Goal: Task Accomplishment & Management: Manage account settings

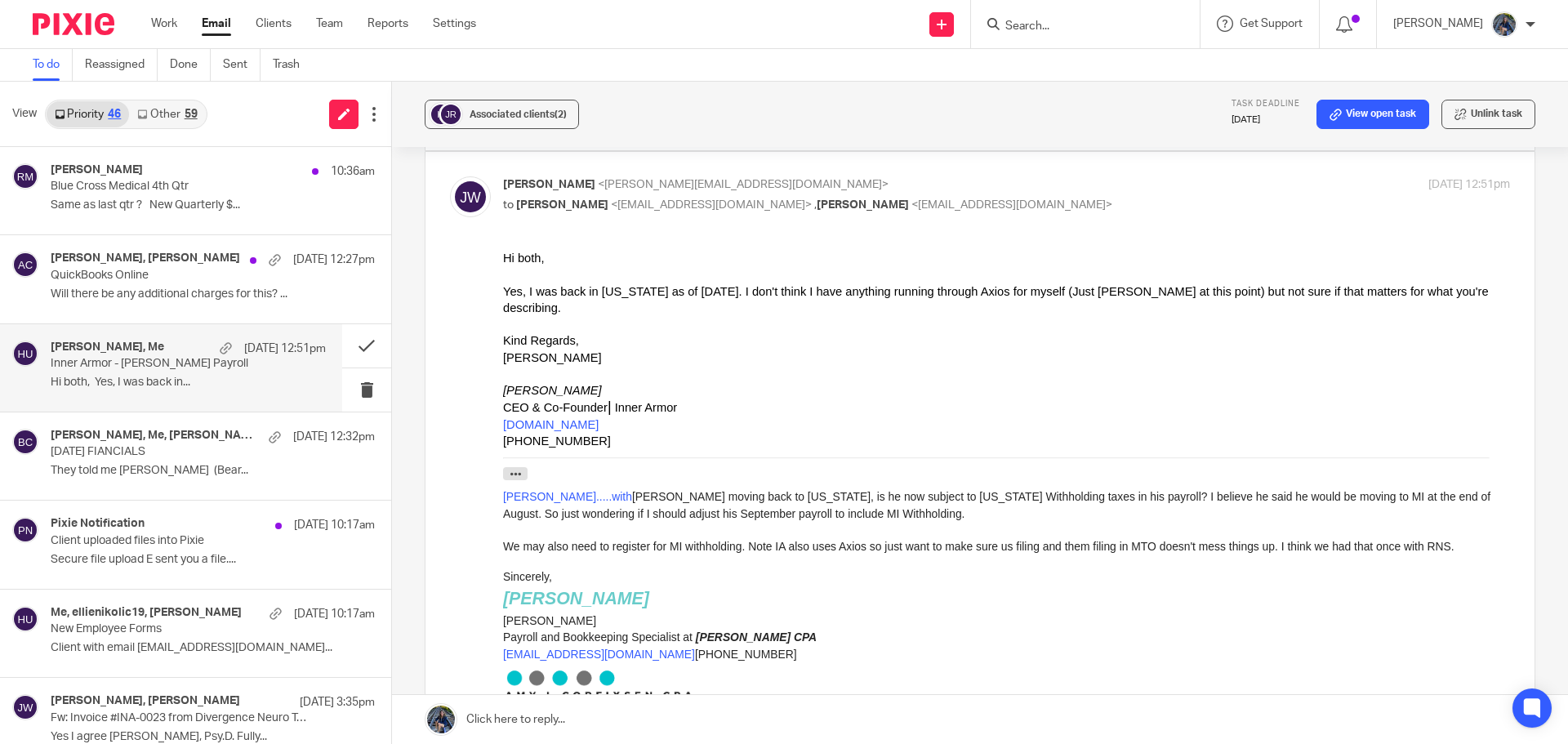
click at [174, 353] on div "[PERSON_NAME], Me [DATE] 12:51pm" at bounding box center [188, 349] width 275 height 16
click at [231, 385] on p "Hi both, Yes, I was back in..." at bounding box center [188, 383] width 275 height 14
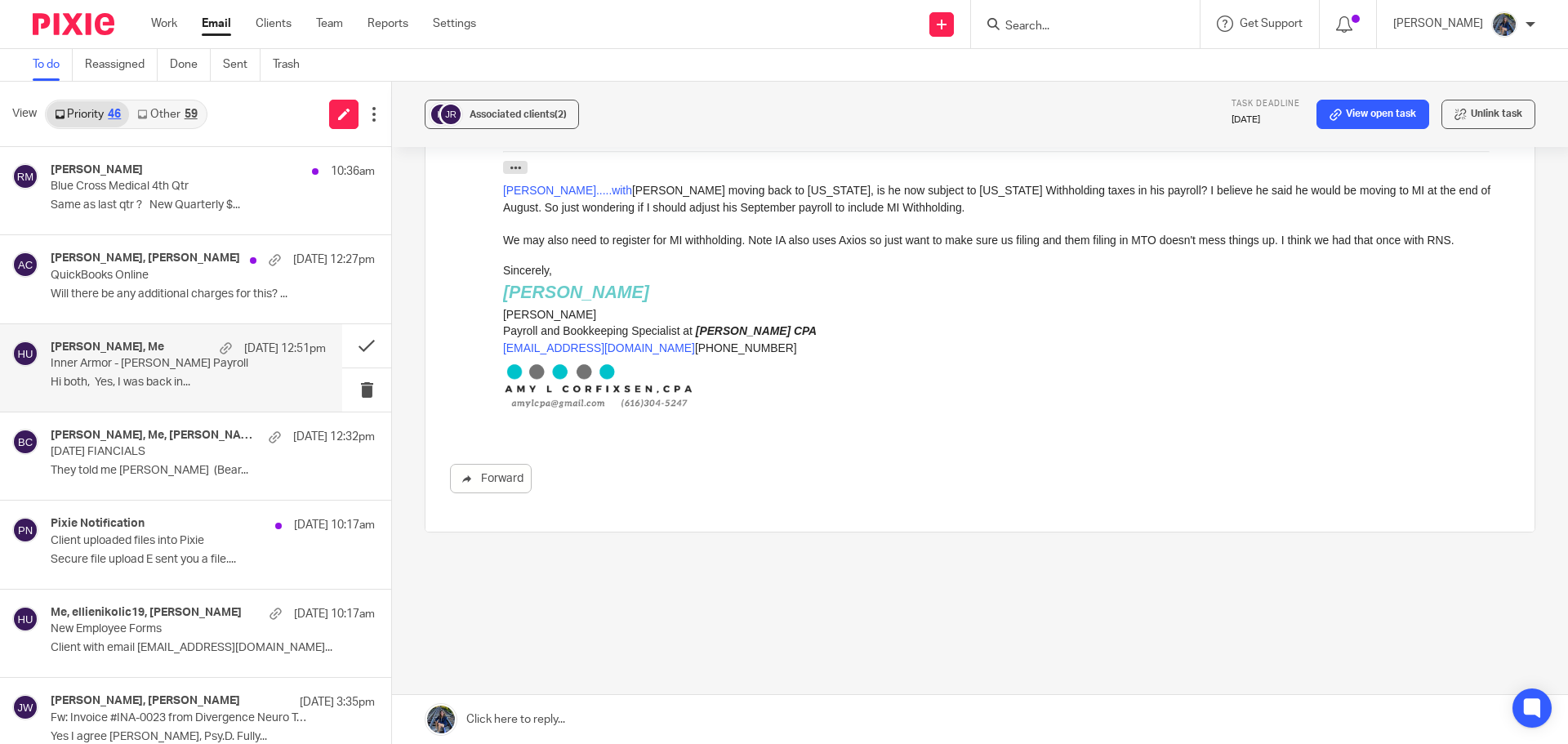
scroll to position [471, 0]
click at [487, 730] on link at bounding box center [979, 719] width 1176 height 49
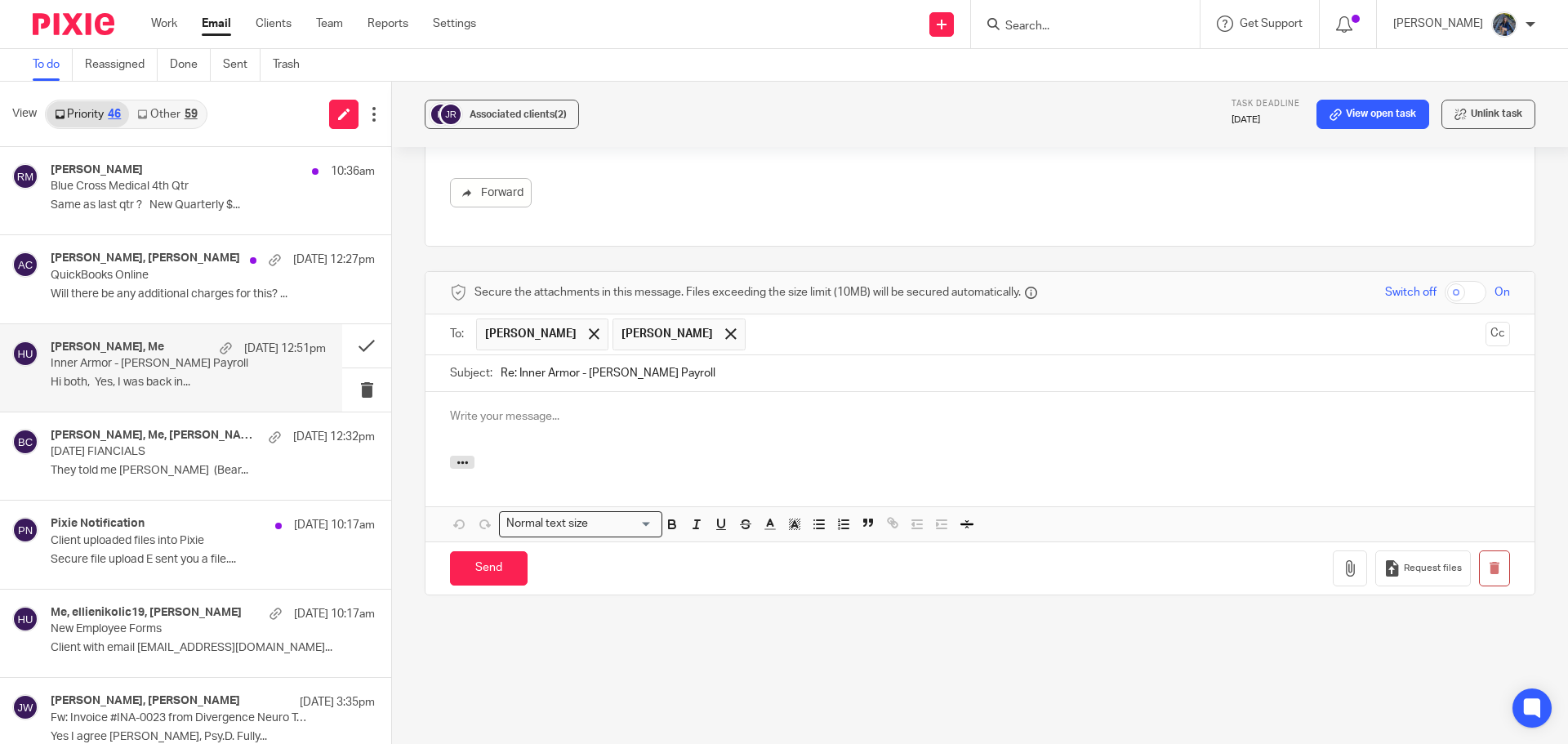
scroll to position [0, 0]
click at [491, 424] on p at bounding box center [979, 417] width 1060 height 16
click at [726, 336] on span at bounding box center [731, 333] width 11 height 11
click at [522, 418] on p at bounding box center [979, 417] width 1060 height 16
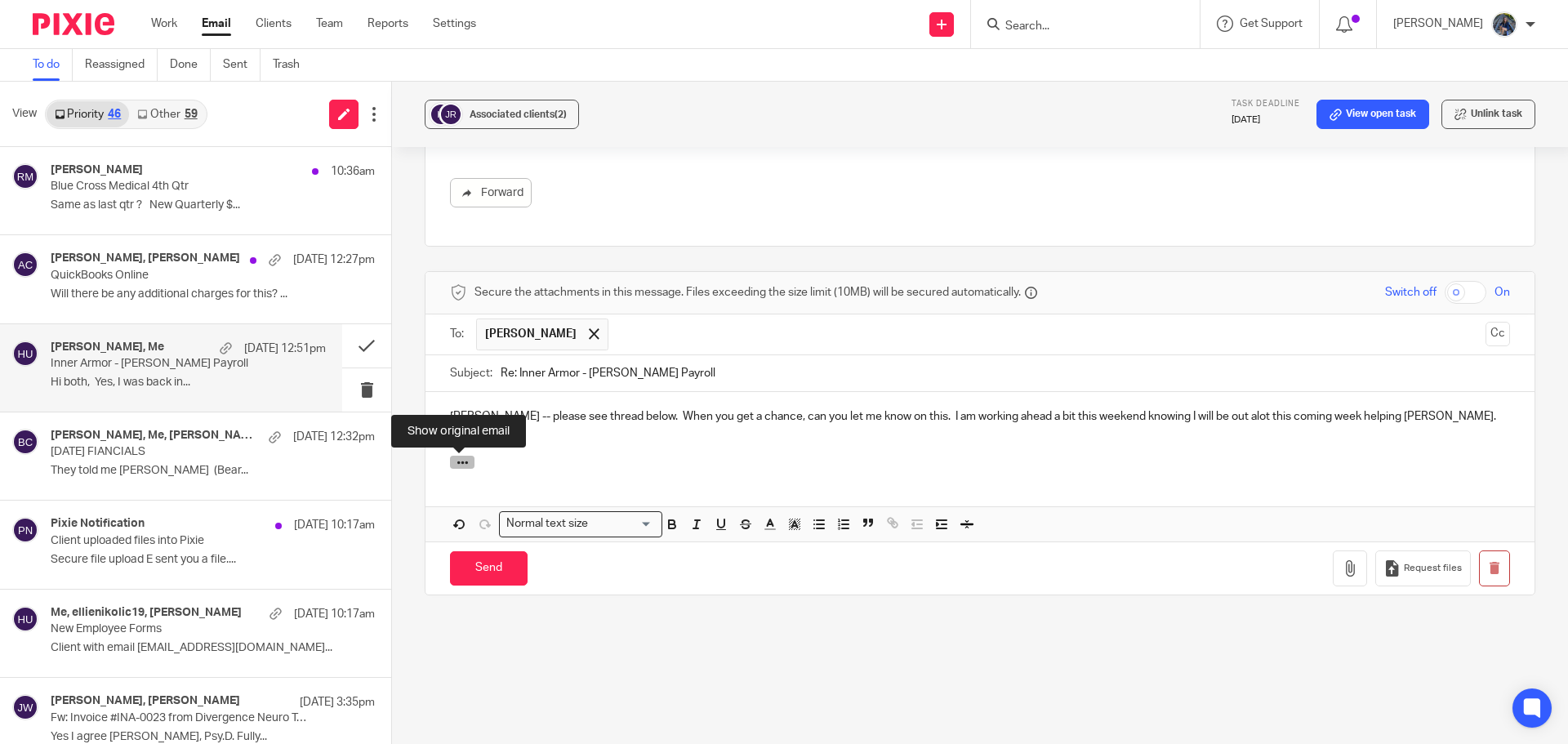
click at [452, 465] on button "button" at bounding box center [462, 462] width 25 height 13
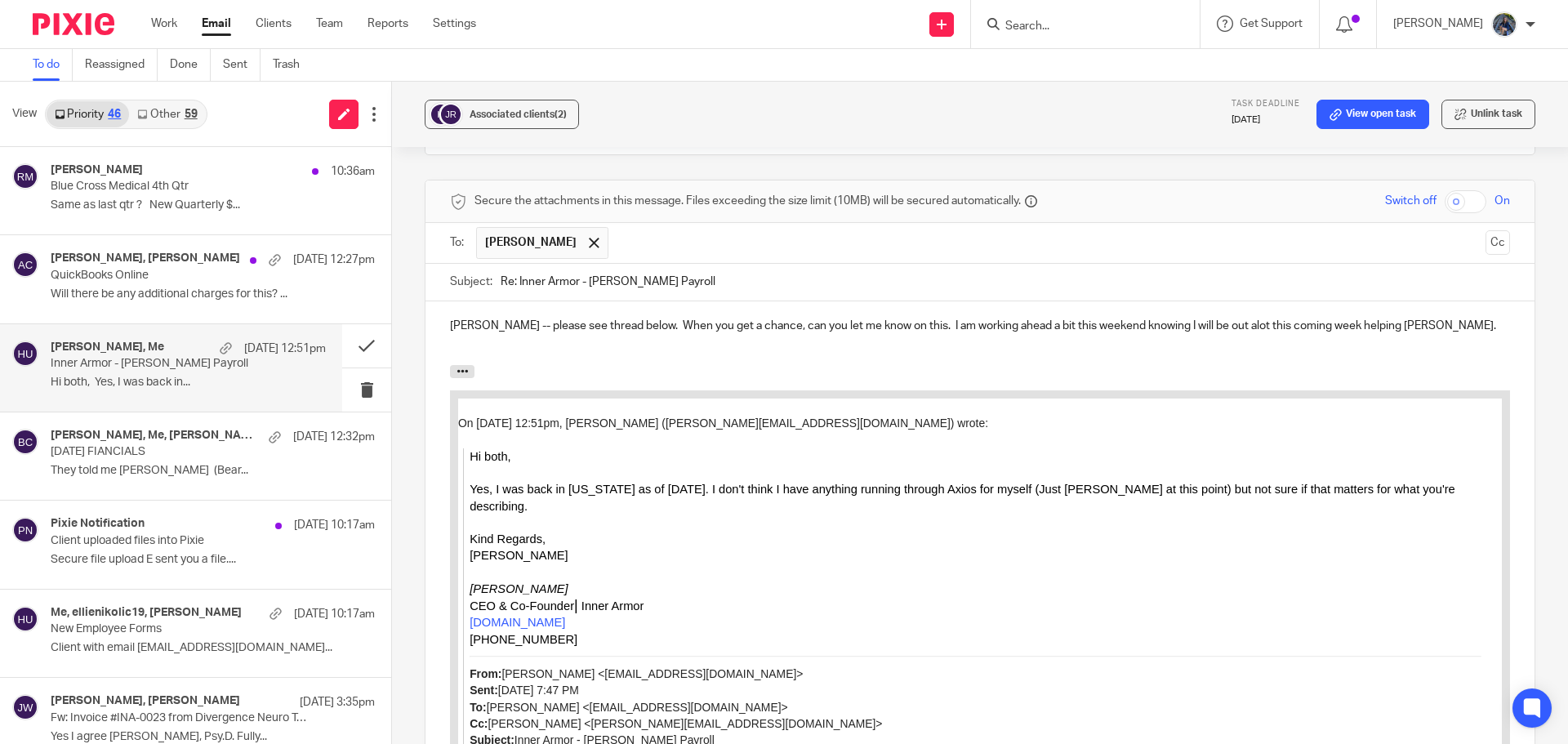
scroll to position [592, 0]
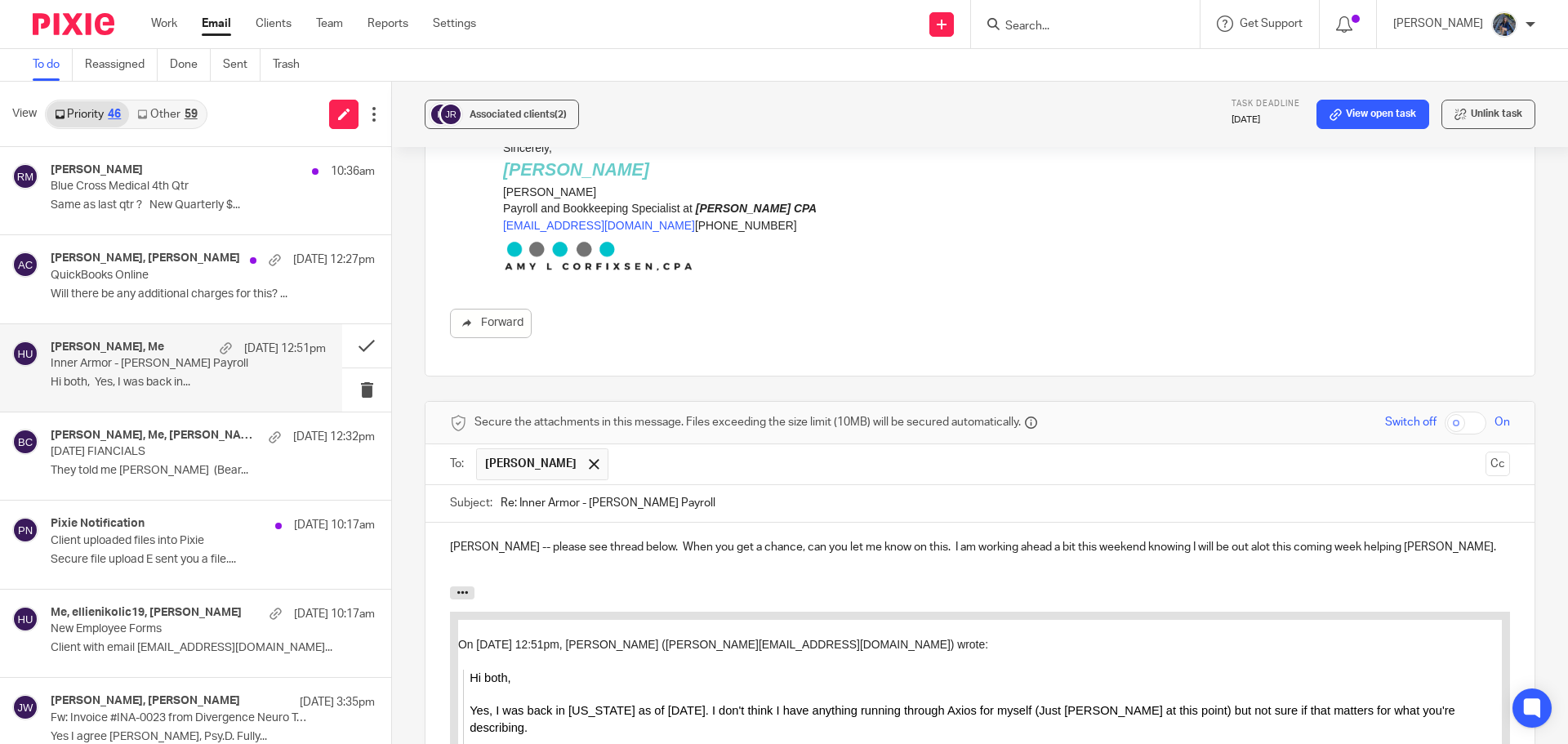
click at [877, 547] on p "Amy -- please see thread below. When you get a chance, can you let me know on t…" at bounding box center [979, 547] width 1060 height 16
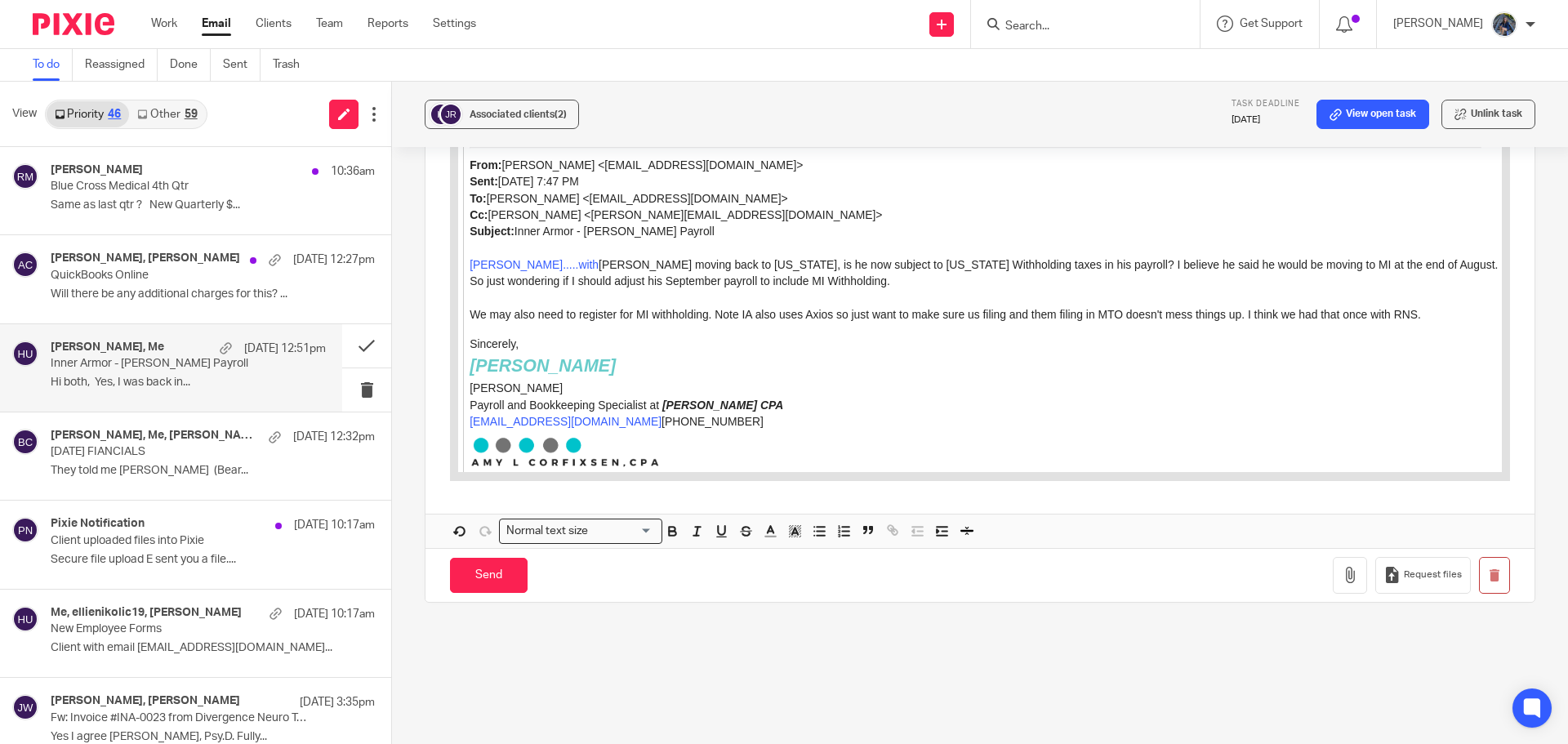
scroll to position [1328, 0]
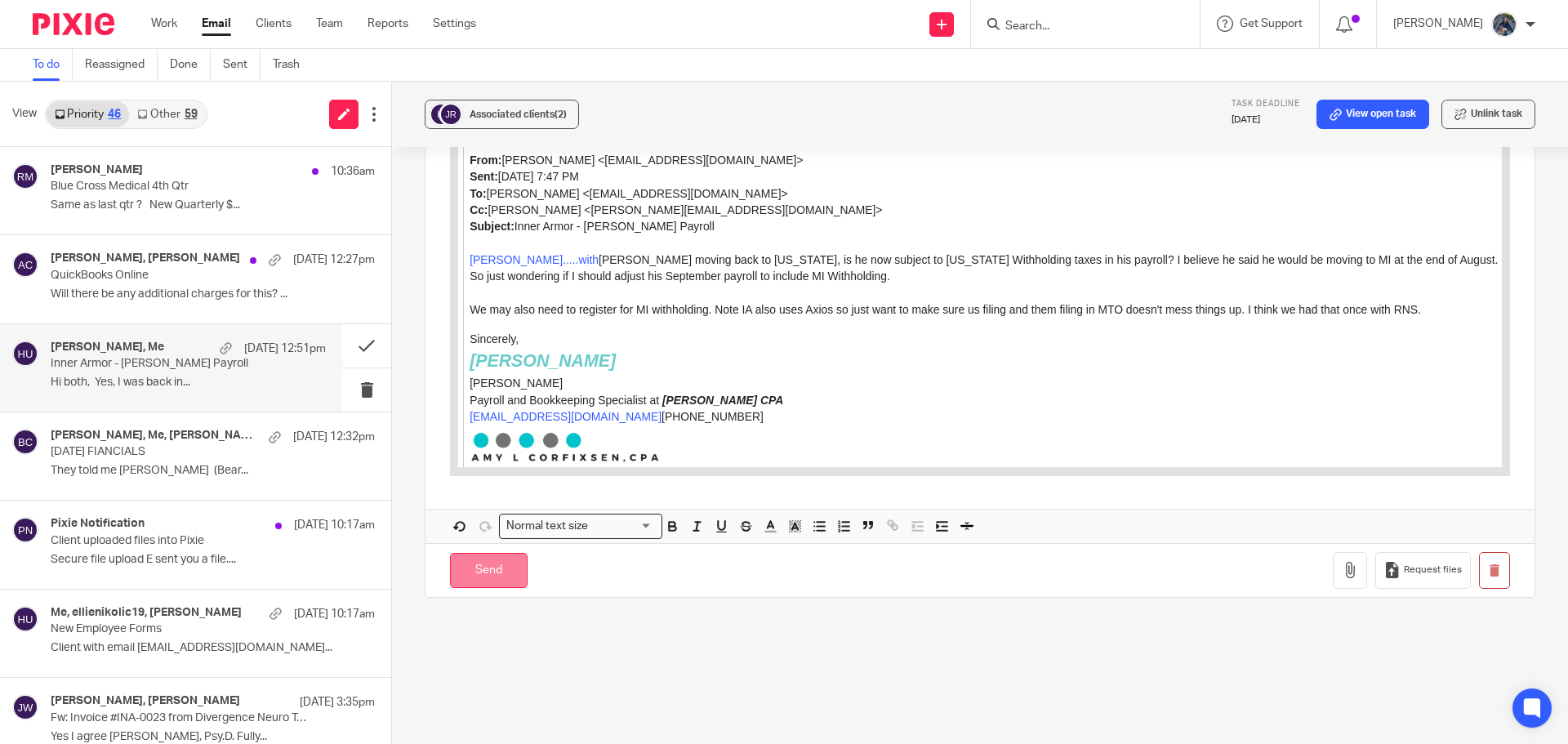
click at [494, 566] on input "Send" at bounding box center [489, 570] width 78 height 35
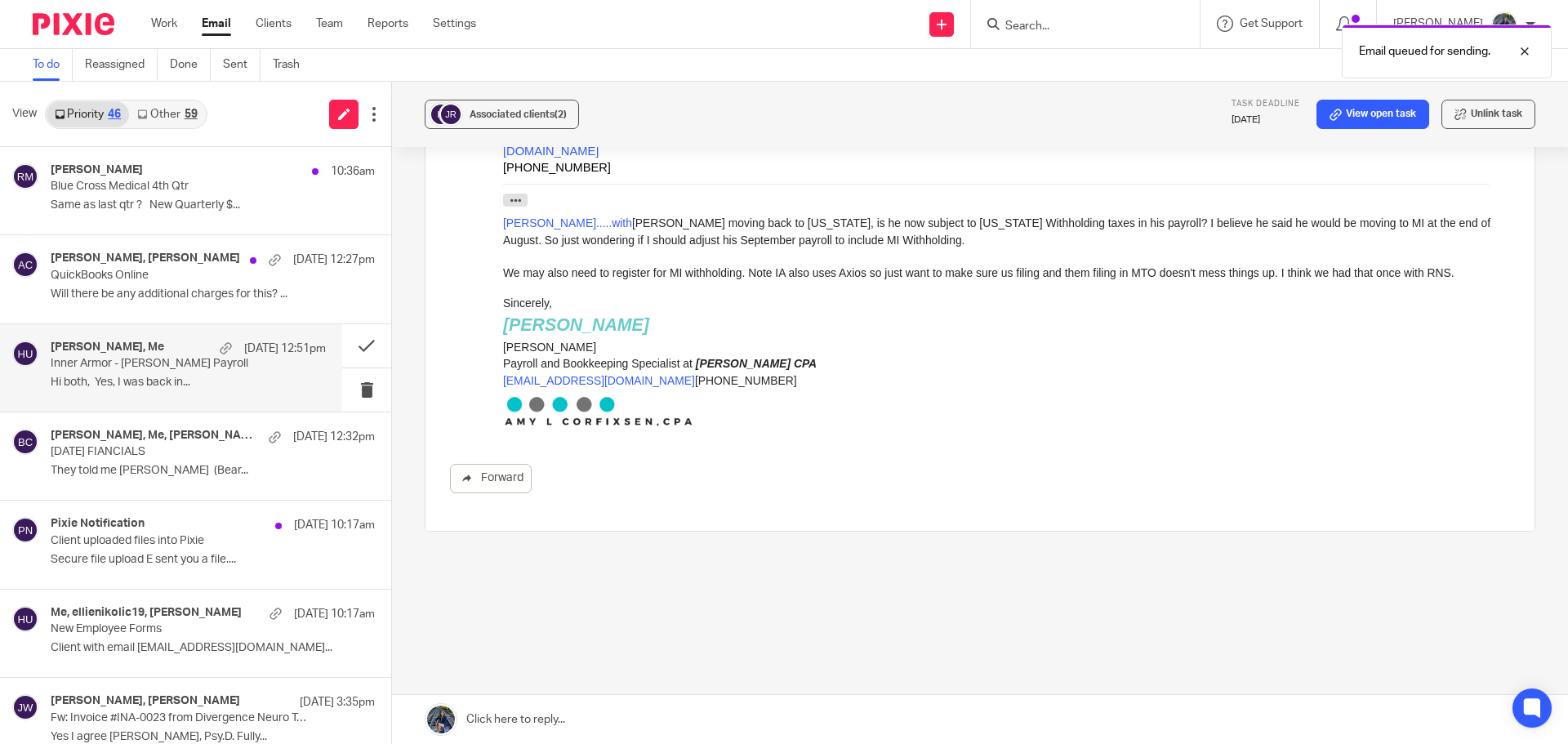
scroll to position [437, 0]
click at [1524, 52] on div at bounding box center [1512, 52] width 44 height 20
click at [141, 278] on p "QuickBooks Online" at bounding box center [161, 276] width 221 height 14
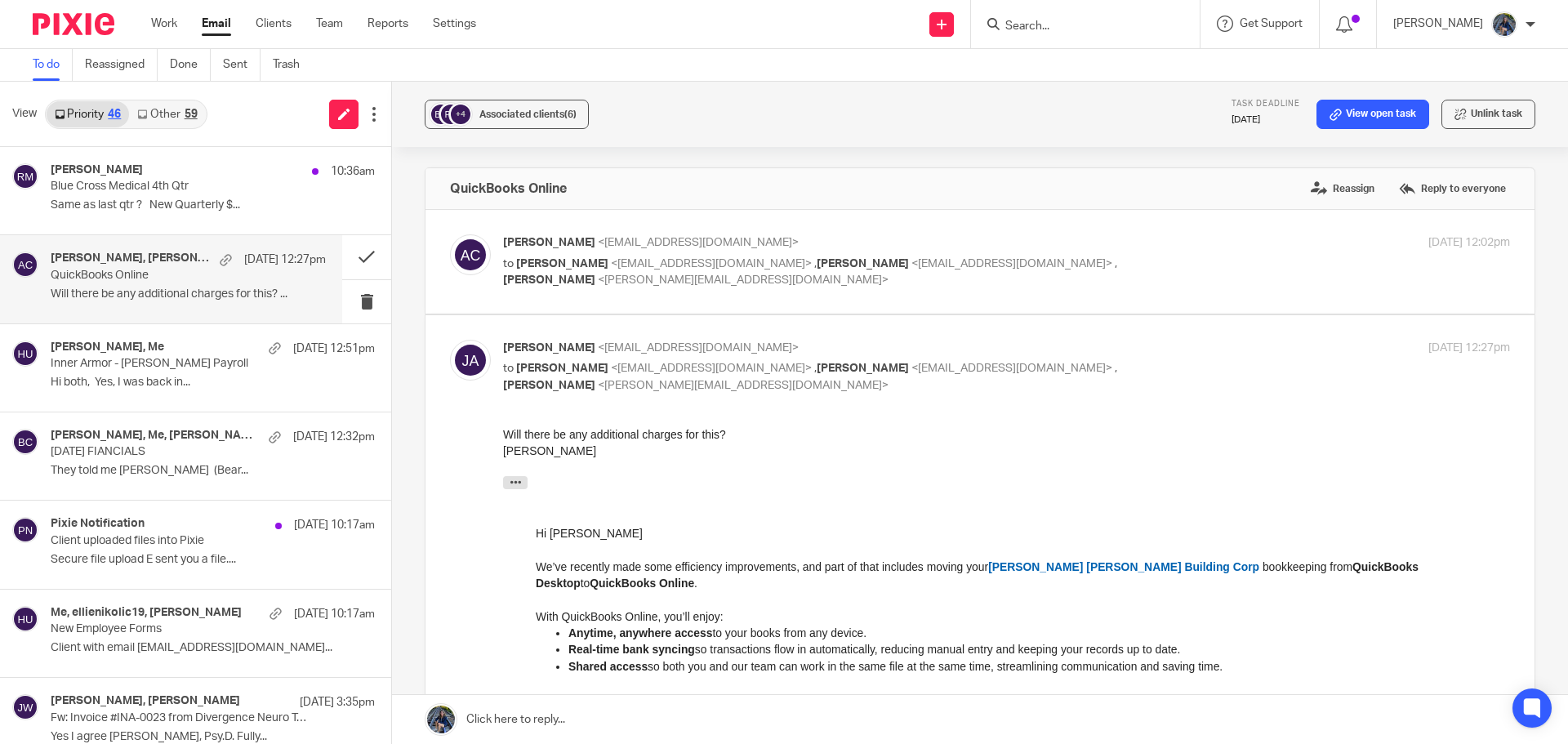
scroll to position [0, 0]
click at [752, 272] on p "to Joe Arbanas <grjoe1@sbcglobal.net> , Holly Utting <hollyutting@gmail.com> , …" at bounding box center [838, 272] width 672 height 33
checkbox input "true"
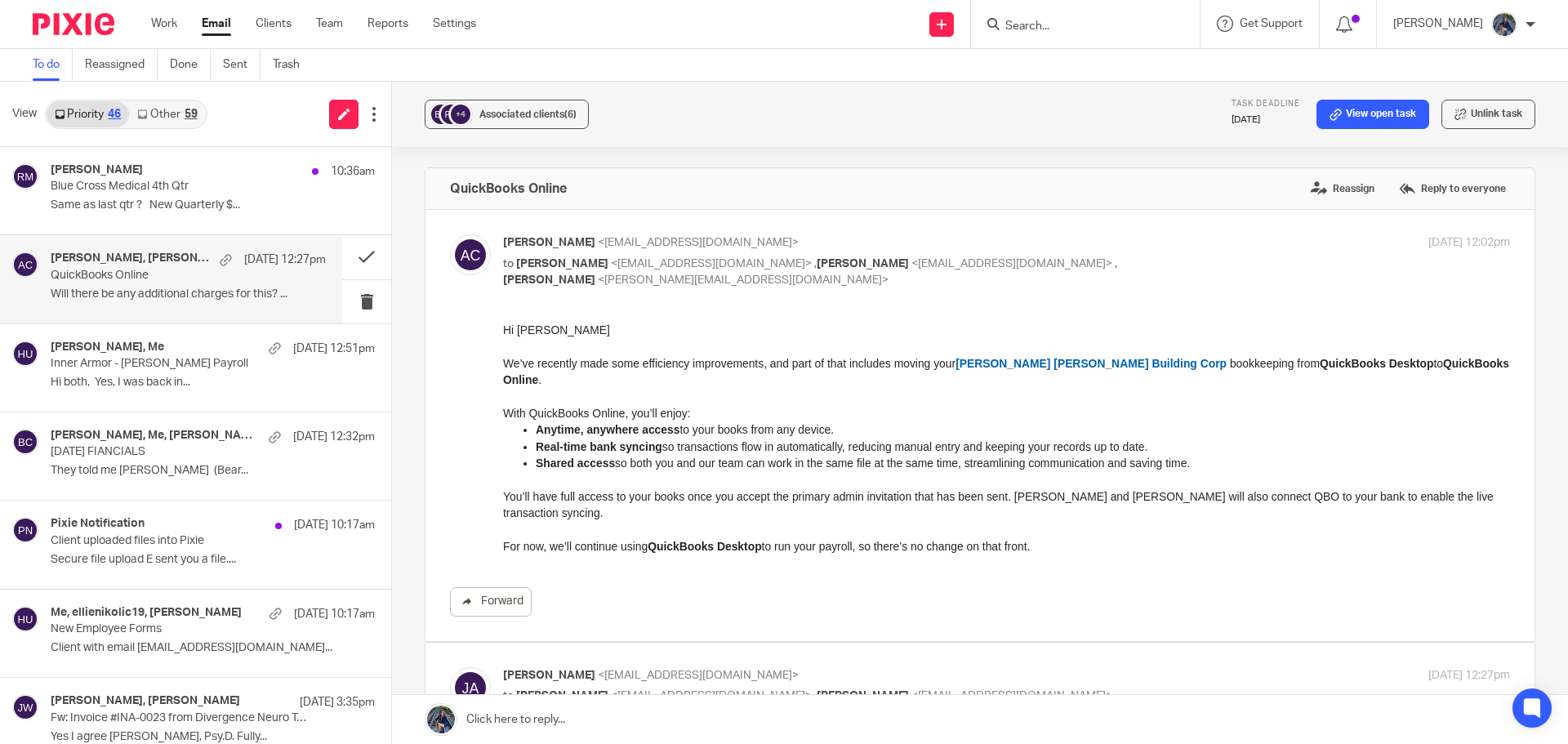
click at [172, 119] on link "Other 59" at bounding box center [167, 114] width 76 height 26
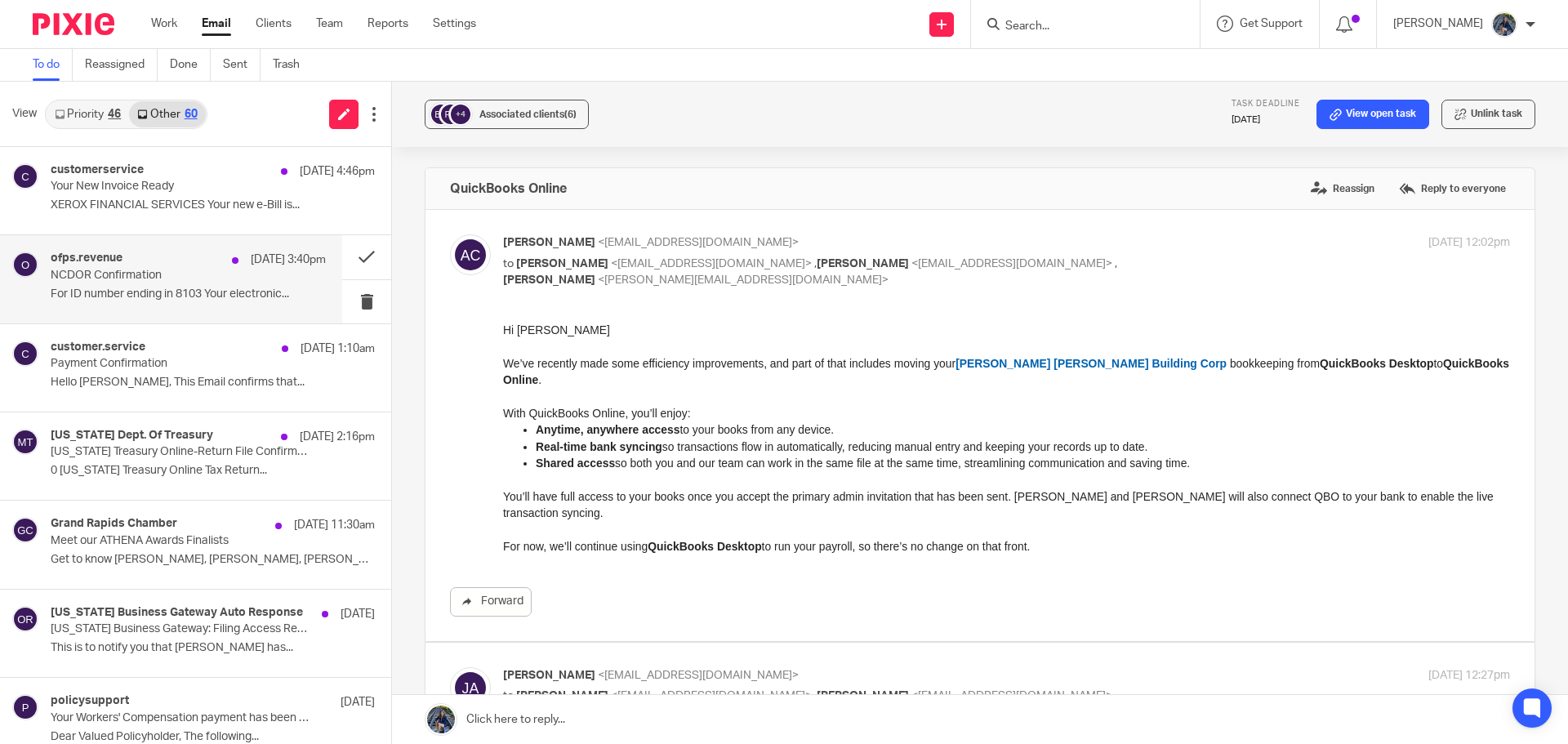
click at [173, 275] on p "NCDOR Confirmation" at bounding box center [161, 276] width 221 height 14
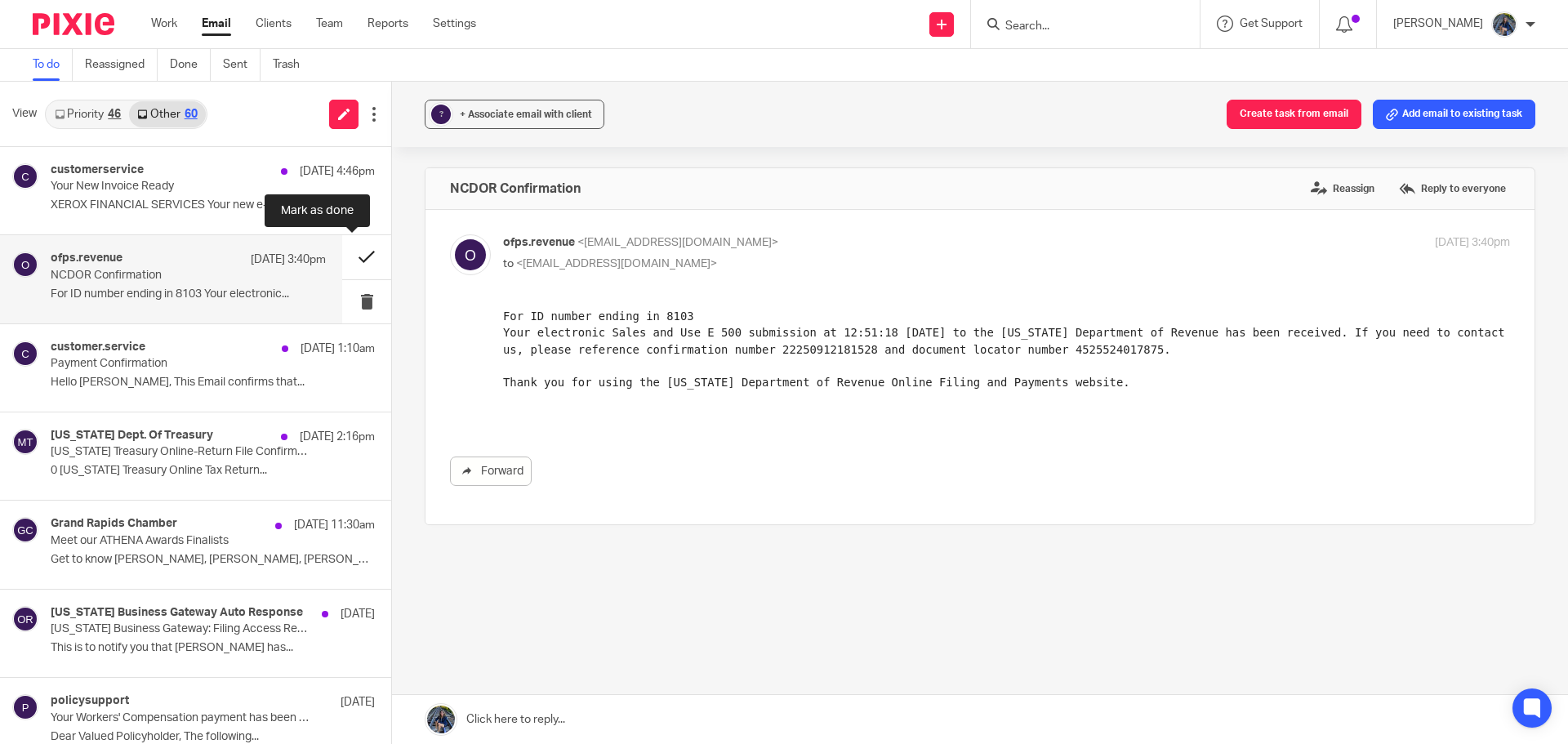
click at [357, 256] on button at bounding box center [366, 256] width 49 height 43
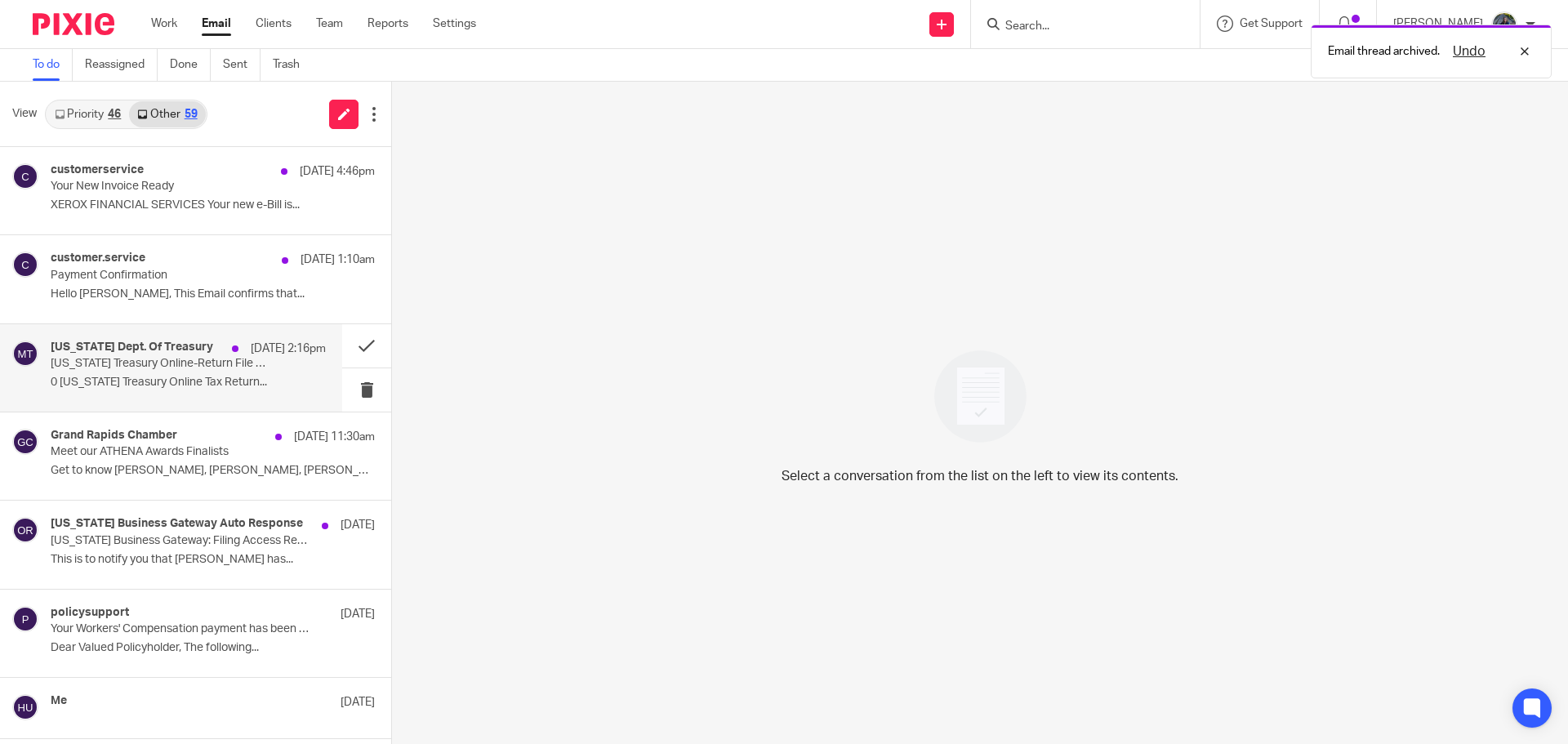
click at [160, 358] on p "Michigan Treasury Online-Return File Confirmation" at bounding box center [161, 364] width 221 height 14
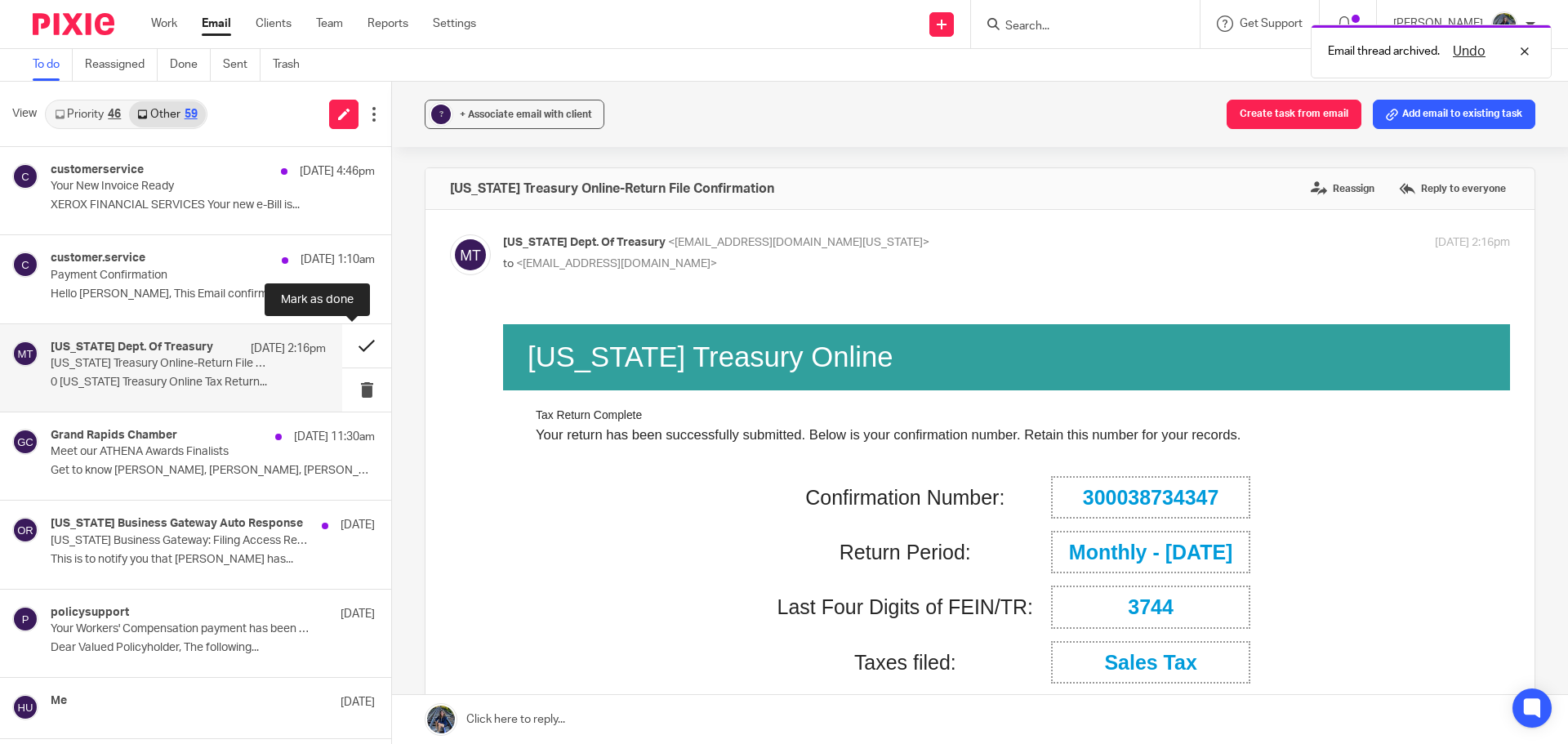
click at [346, 347] on button at bounding box center [366, 345] width 49 height 43
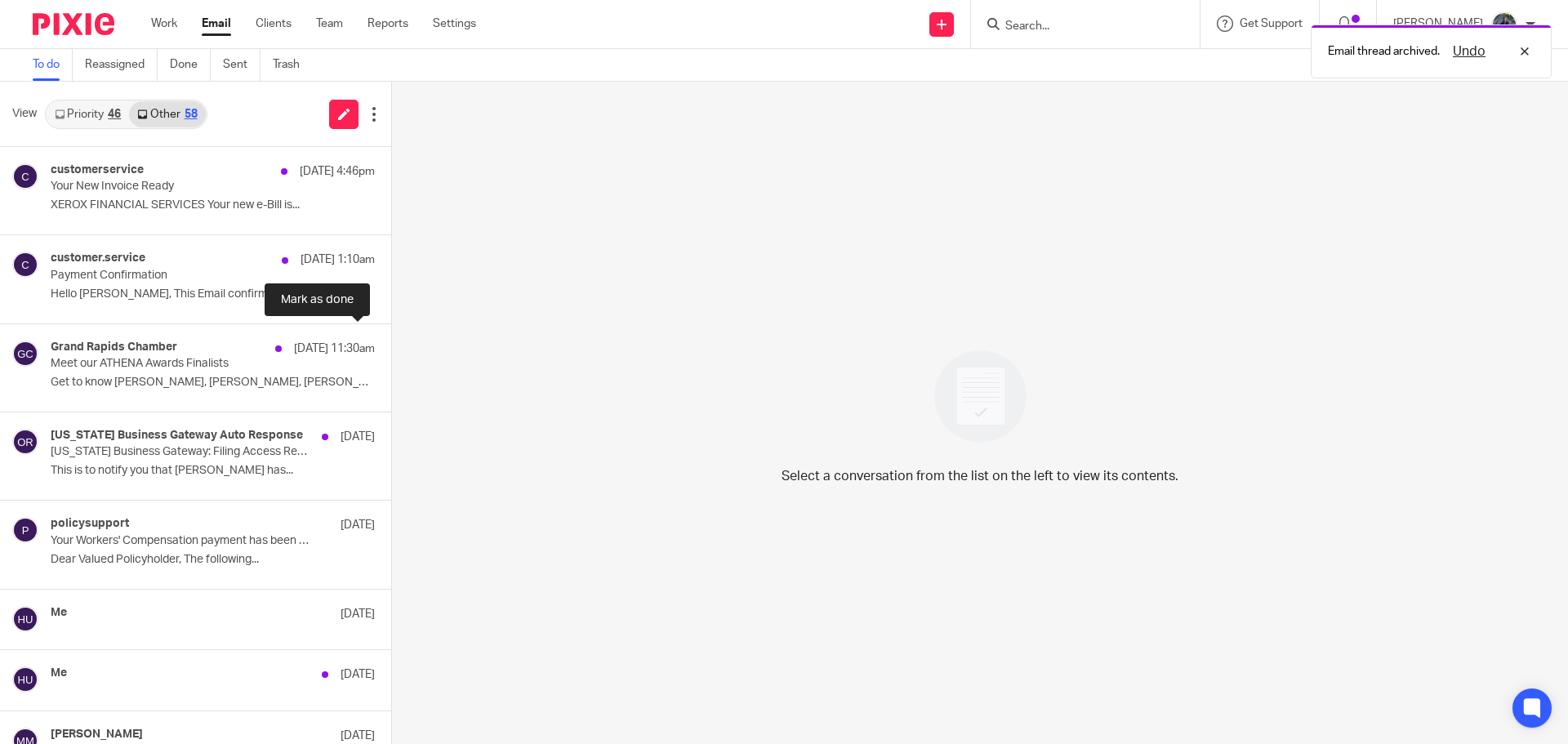
click at [391, 347] on button at bounding box center [397, 345] width 13 height 43
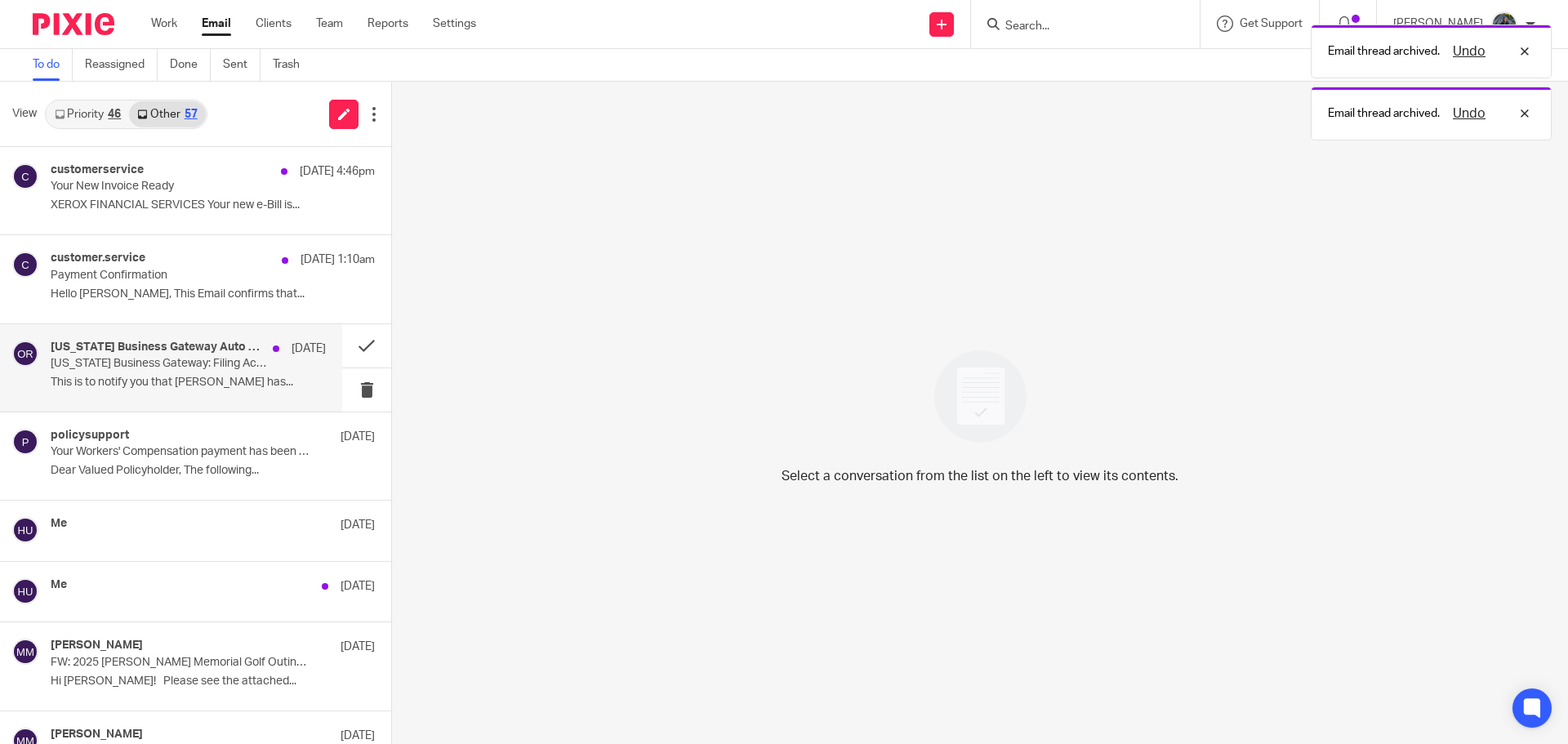
click at [215, 389] on p "This is to notify you that Holly Utting has..." at bounding box center [188, 383] width 275 height 14
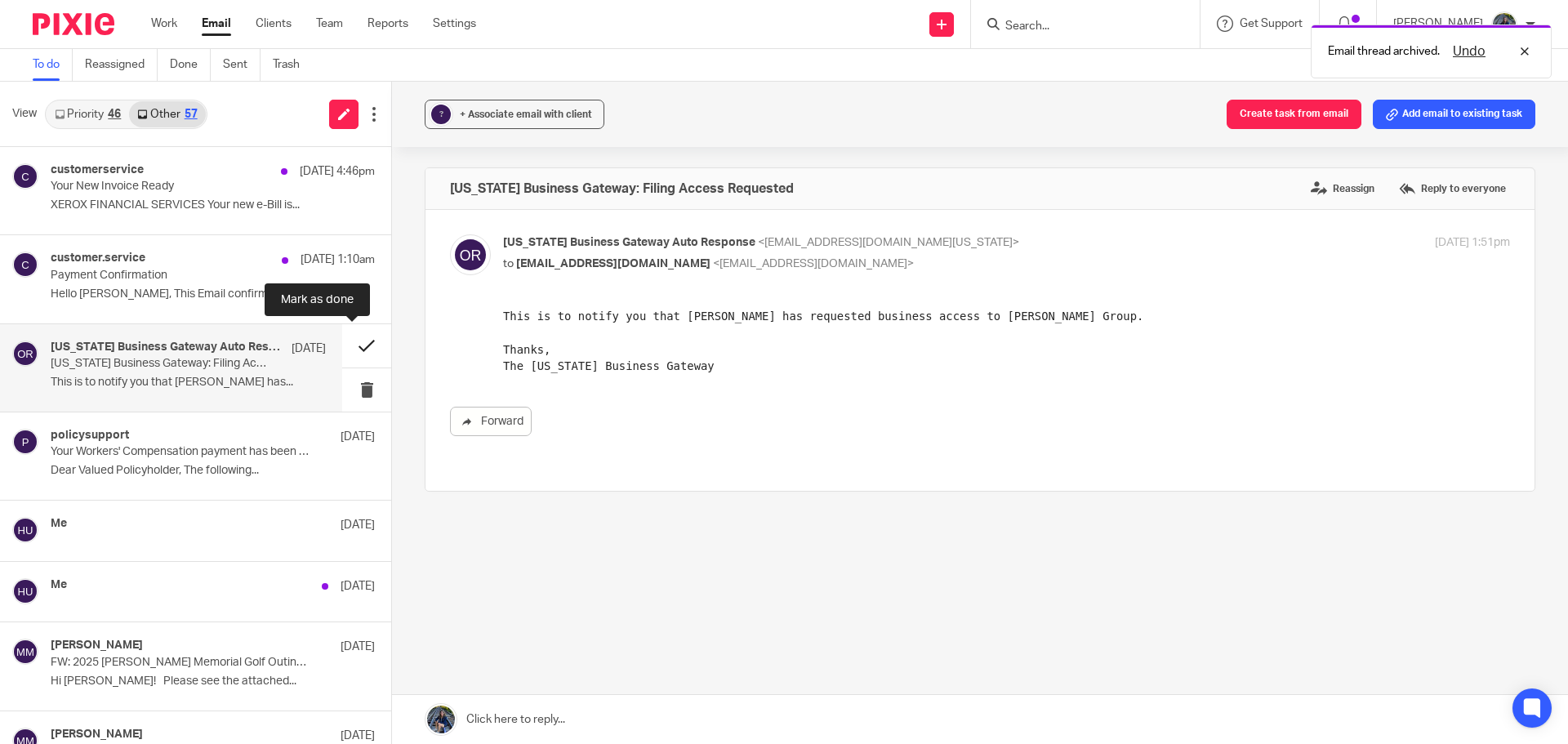
click at [342, 350] on button at bounding box center [366, 345] width 49 height 43
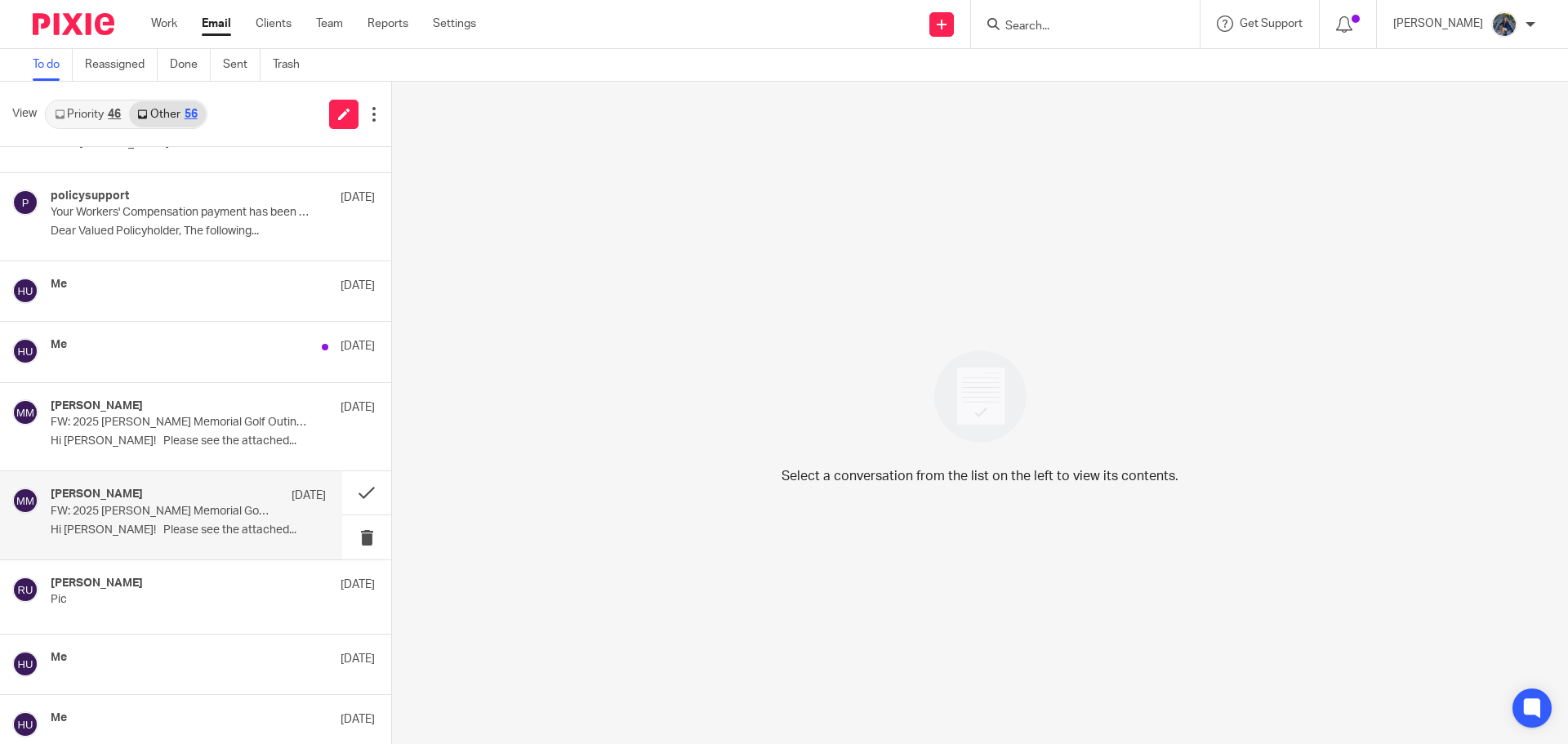
scroll to position [163, 0]
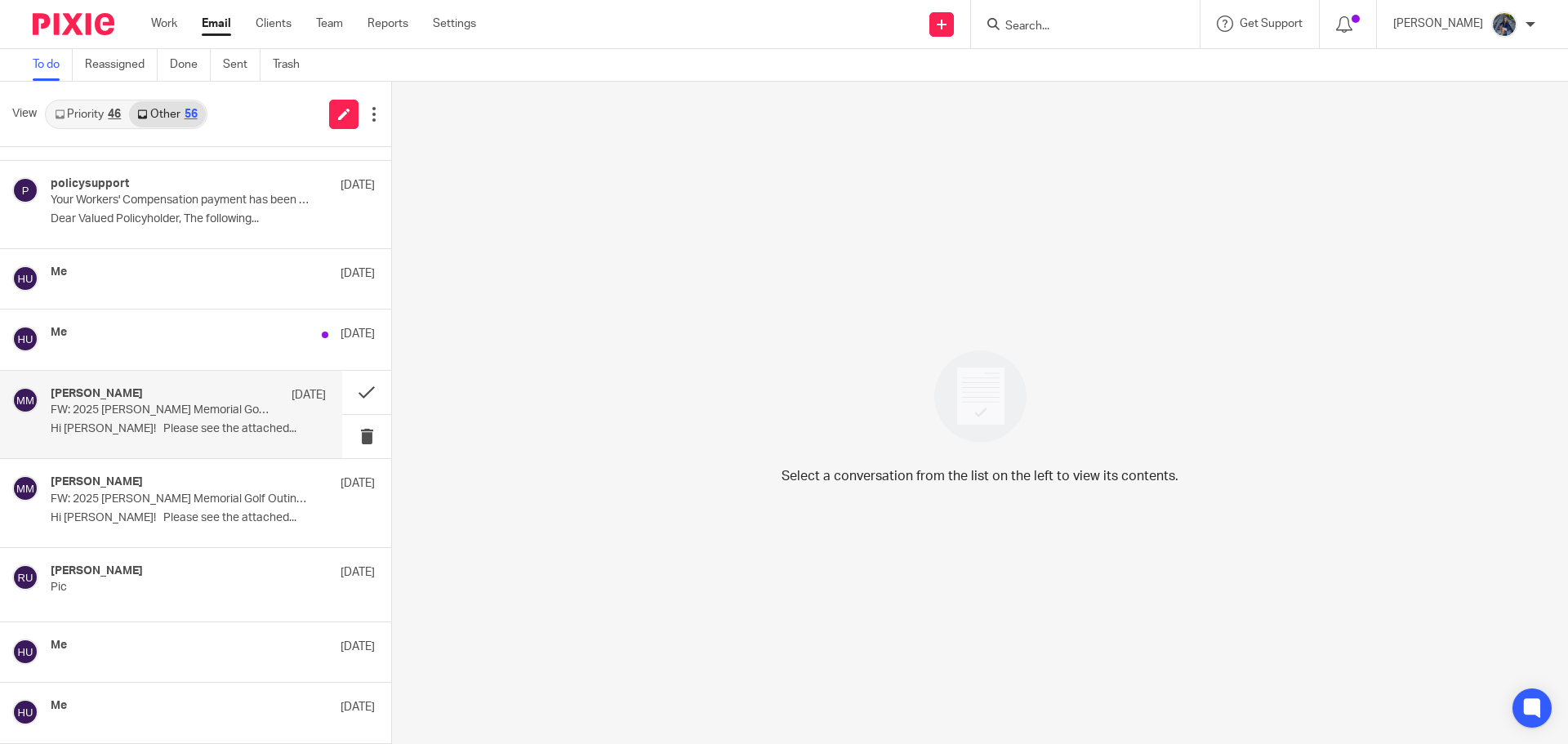
click at [165, 387] on div "Megan Marco Jun 18" at bounding box center [188, 395] width 275 height 16
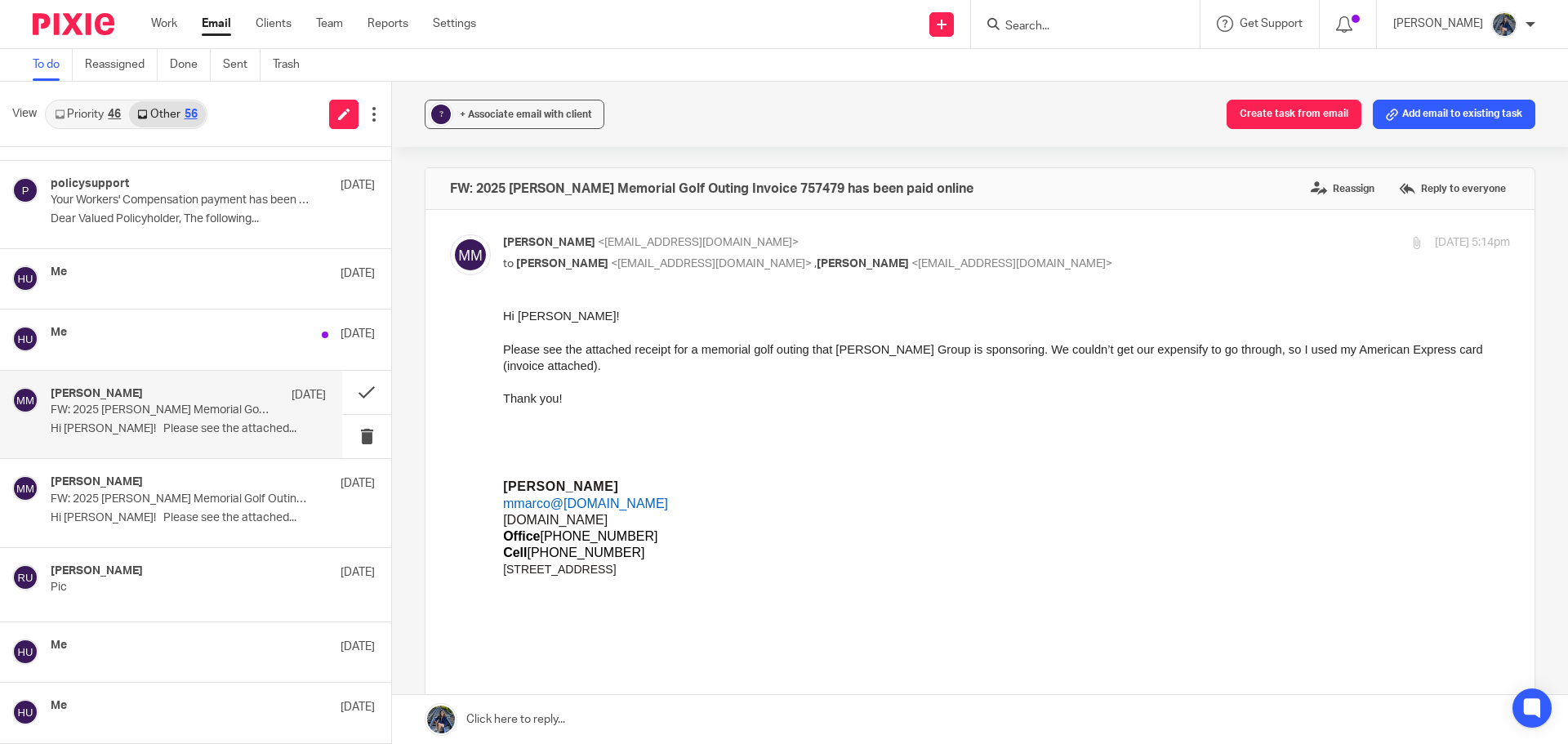
scroll to position [0, 0]
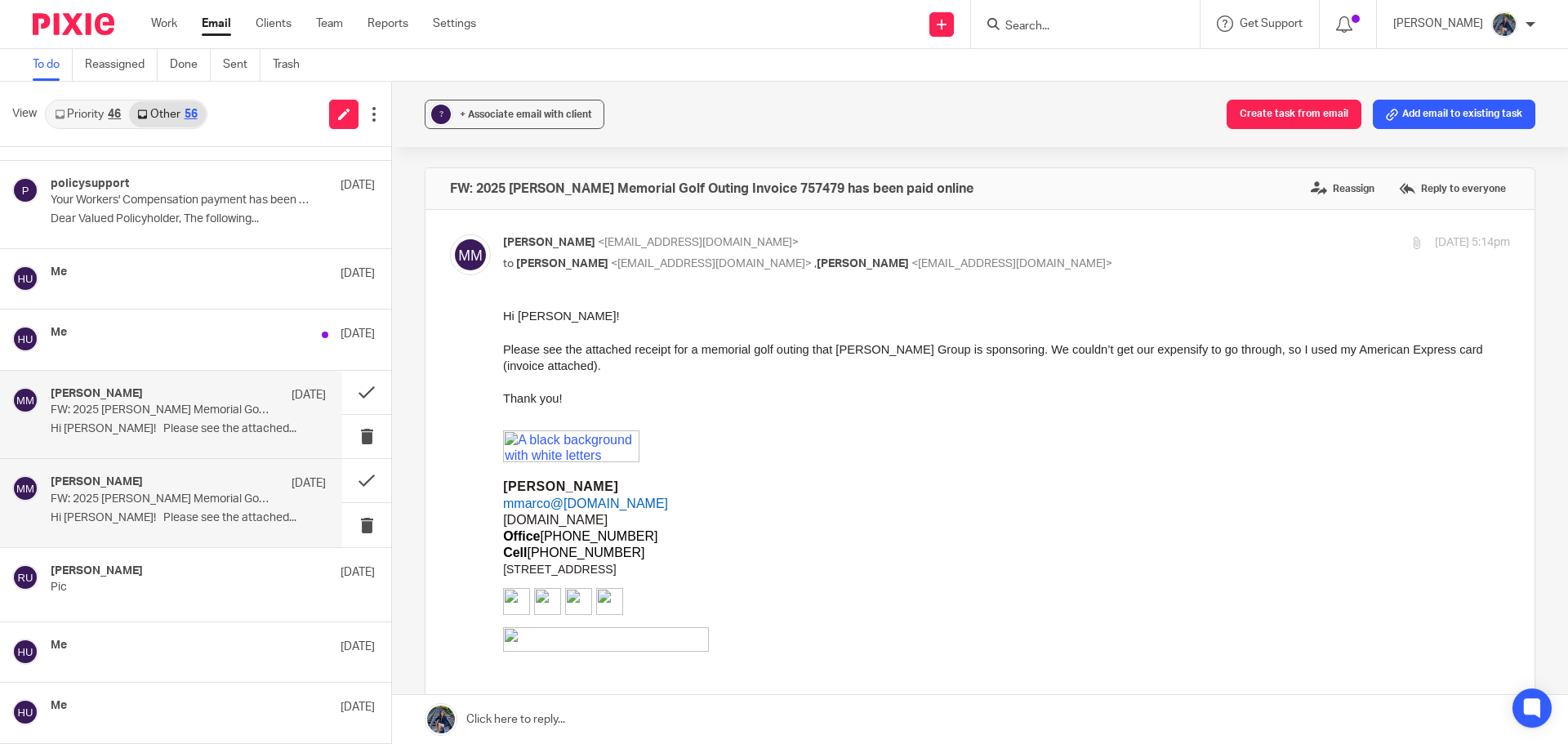
click at [163, 494] on p "FW: 2025 Mike Burkett Memorial Golf Outing Invoice 757479 has been paid online" at bounding box center [161, 500] width 221 height 14
click at [167, 487] on div "Megan Marco Jun 18" at bounding box center [188, 484] width 275 height 16
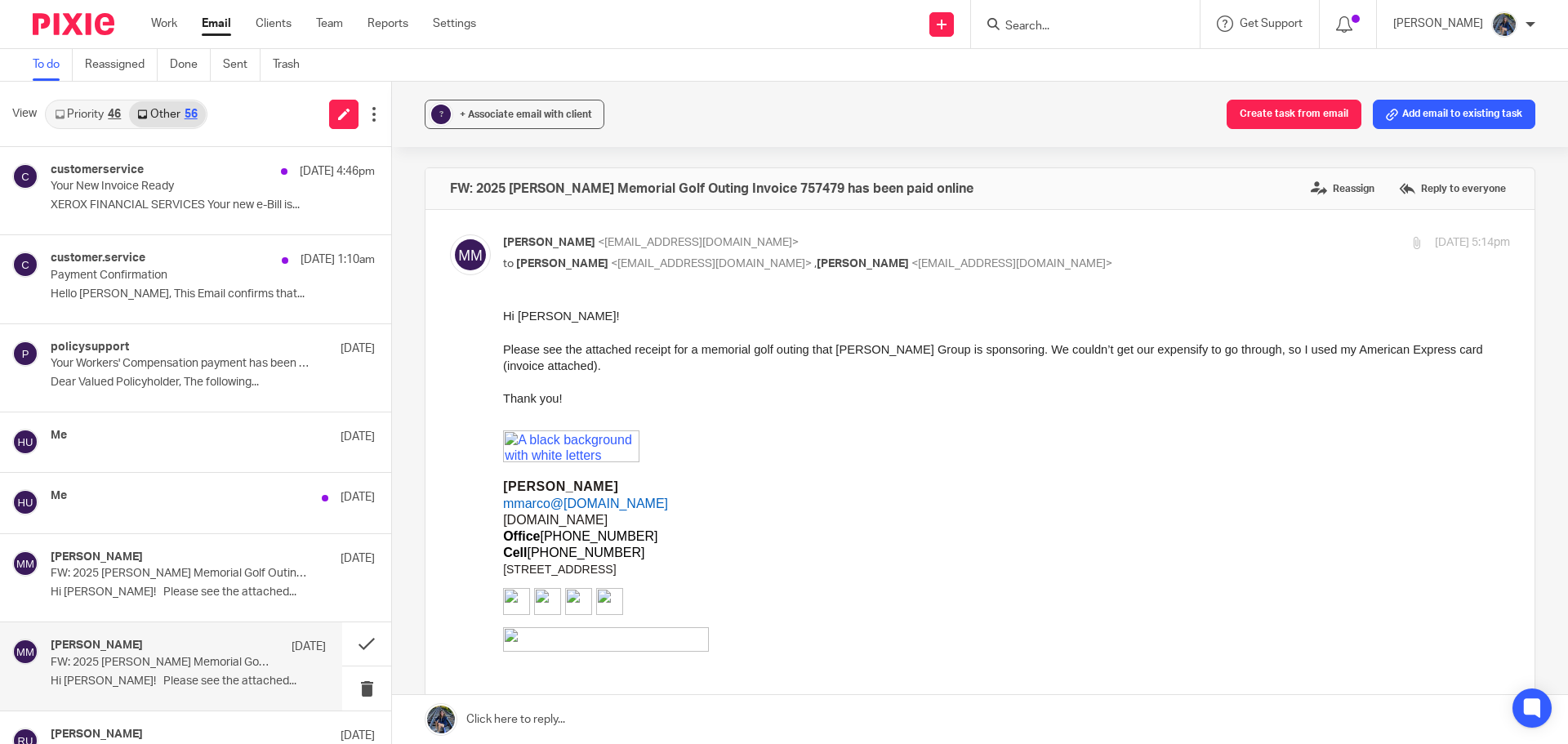
click at [70, 118] on link "Priority 46" at bounding box center [88, 114] width 83 height 26
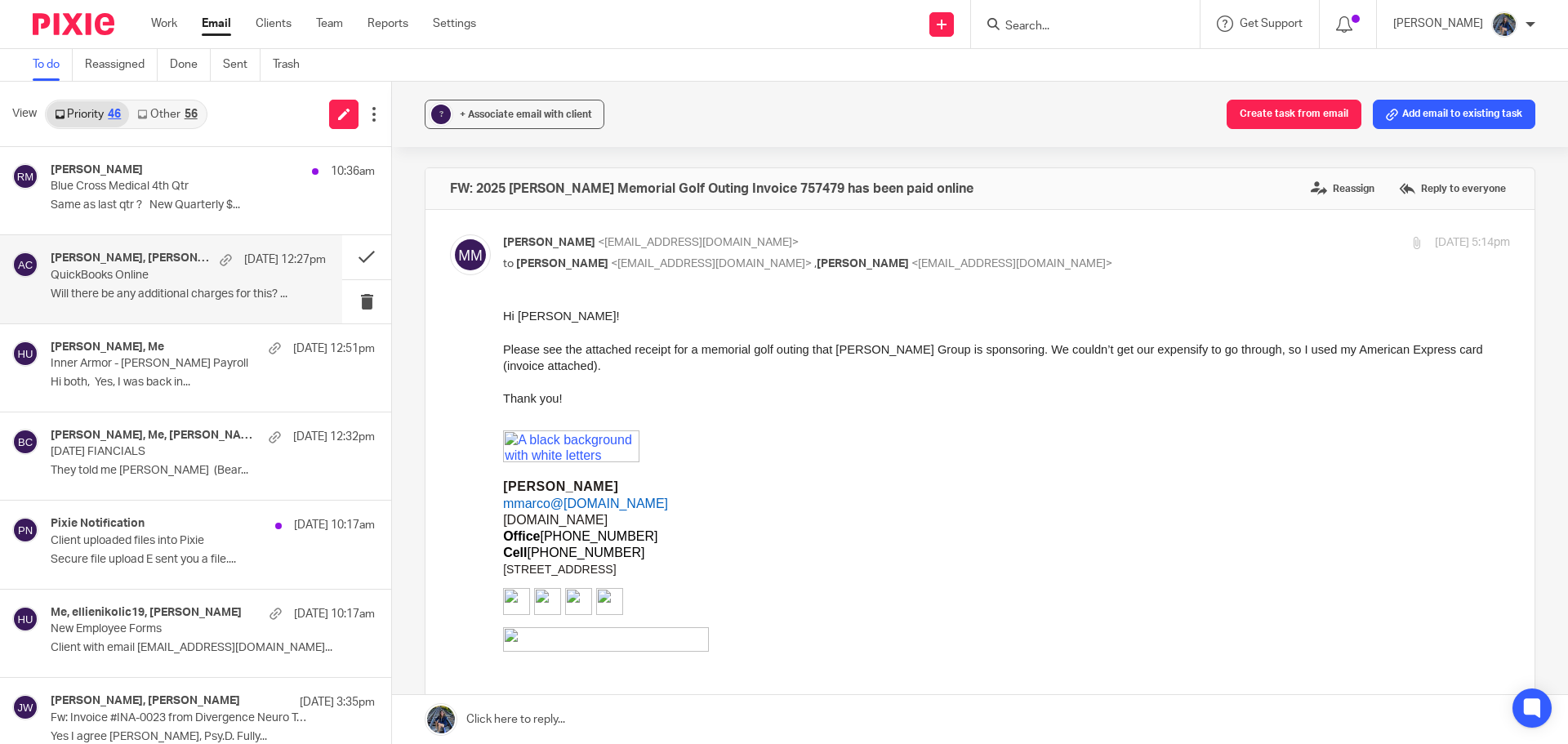
click at [117, 290] on p "Will there be any additional charges for this? ..." at bounding box center [188, 295] width 275 height 14
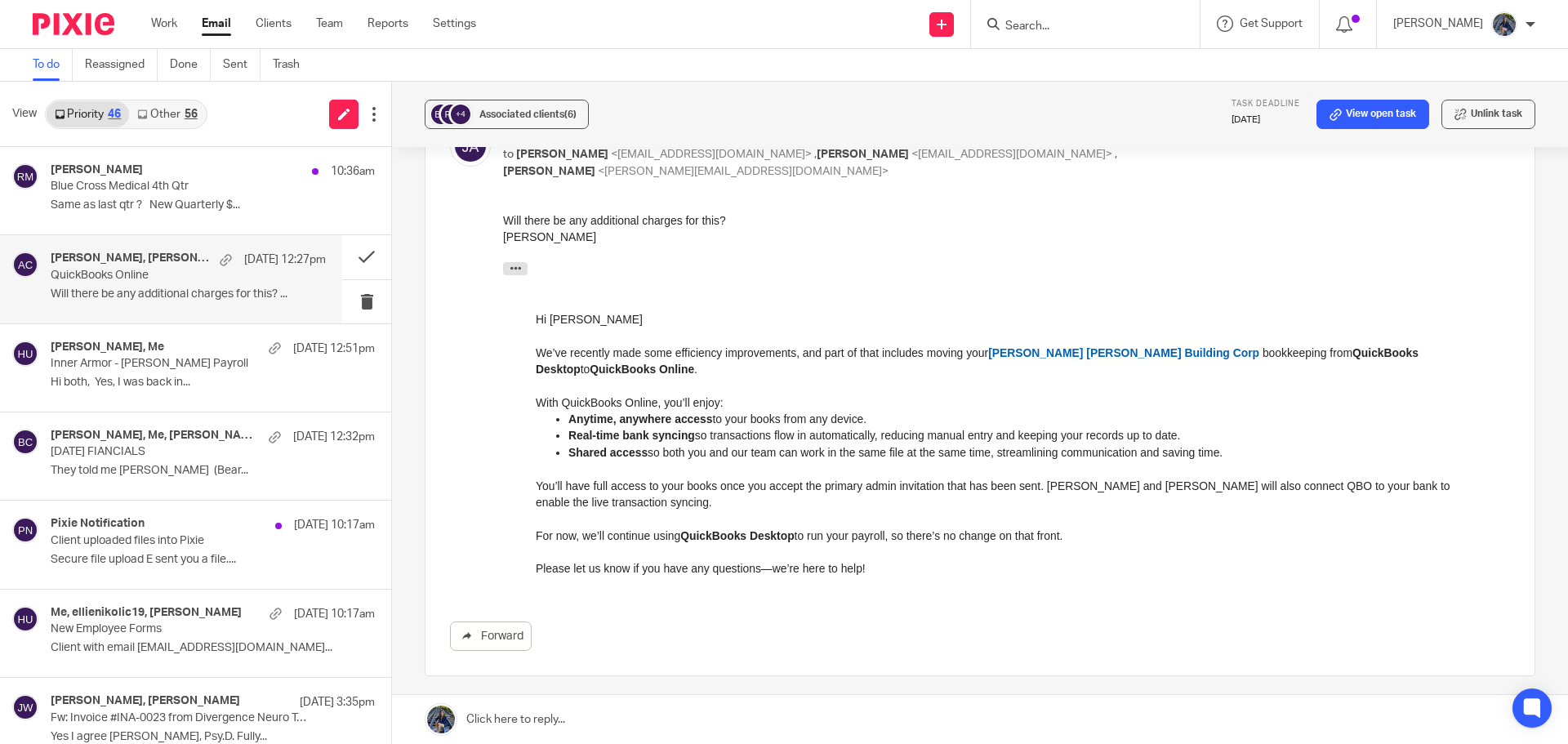
scroll to position [245, 0]
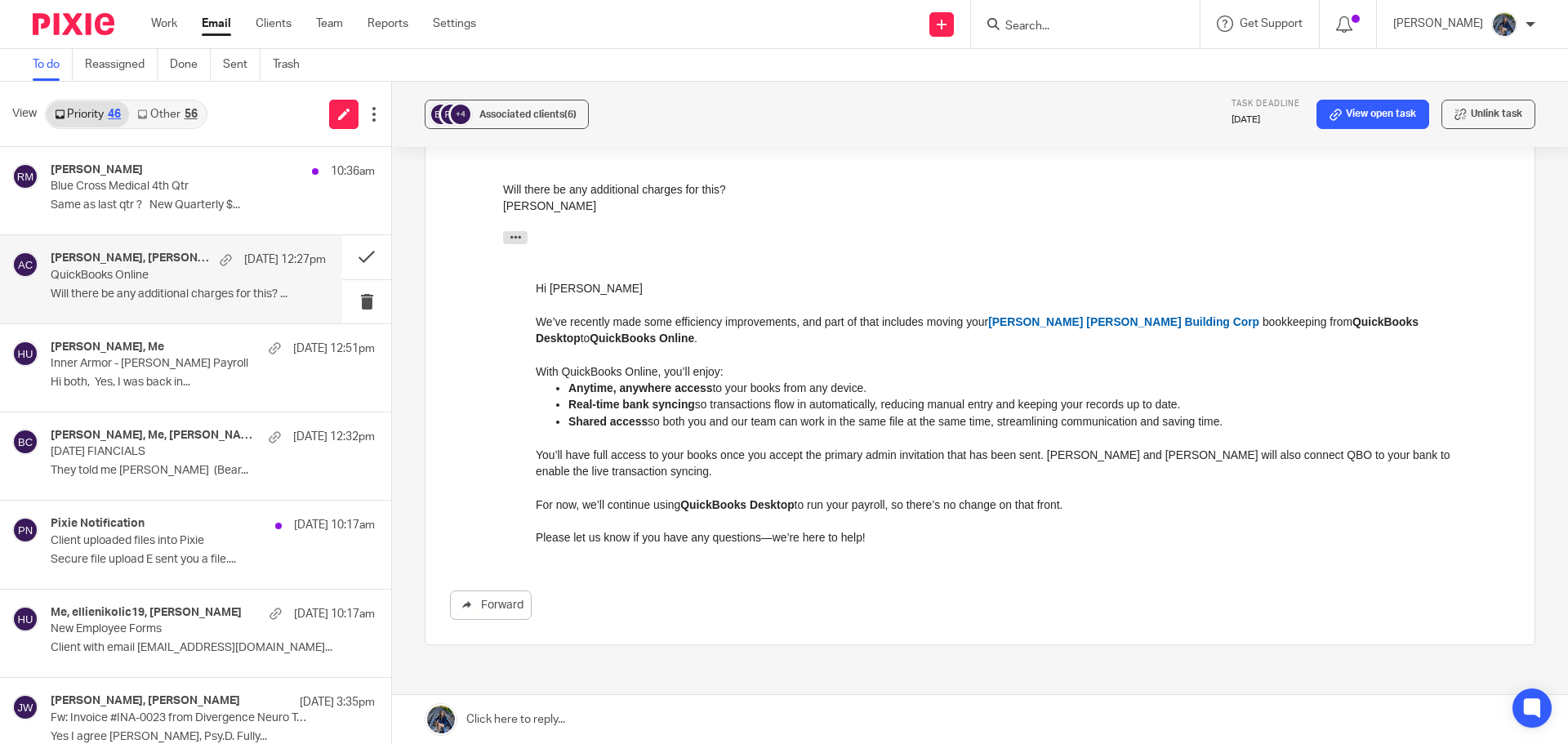
click at [492, 715] on link at bounding box center [979, 719] width 1176 height 49
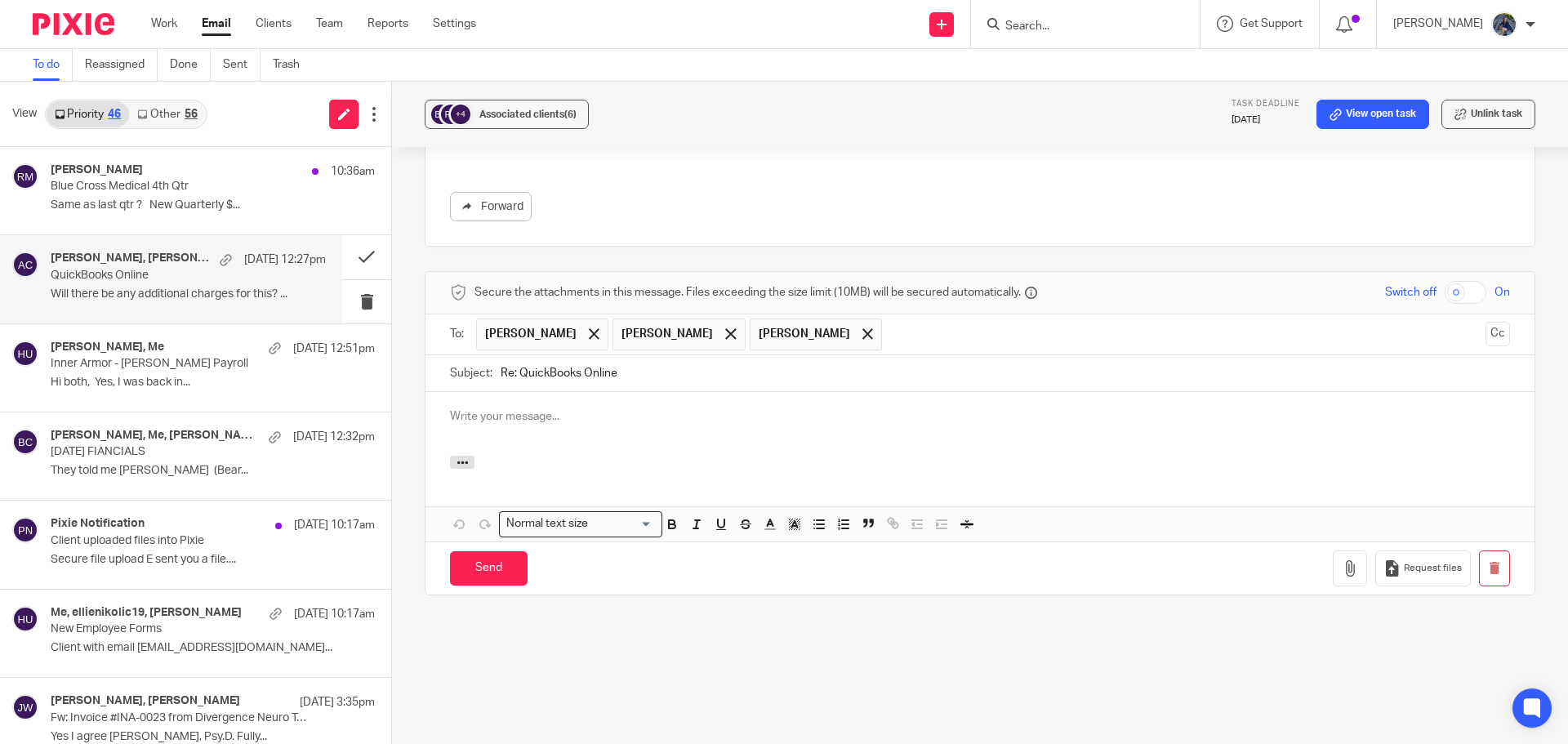
scroll to position [0, 0]
click at [726, 333] on span at bounding box center [731, 333] width 11 height 11
click at [989, 422] on p "I have connected the bank accounts to QBO so transactions are feeding into QBO …" at bounding box center [979, 417] width 1060 height 16
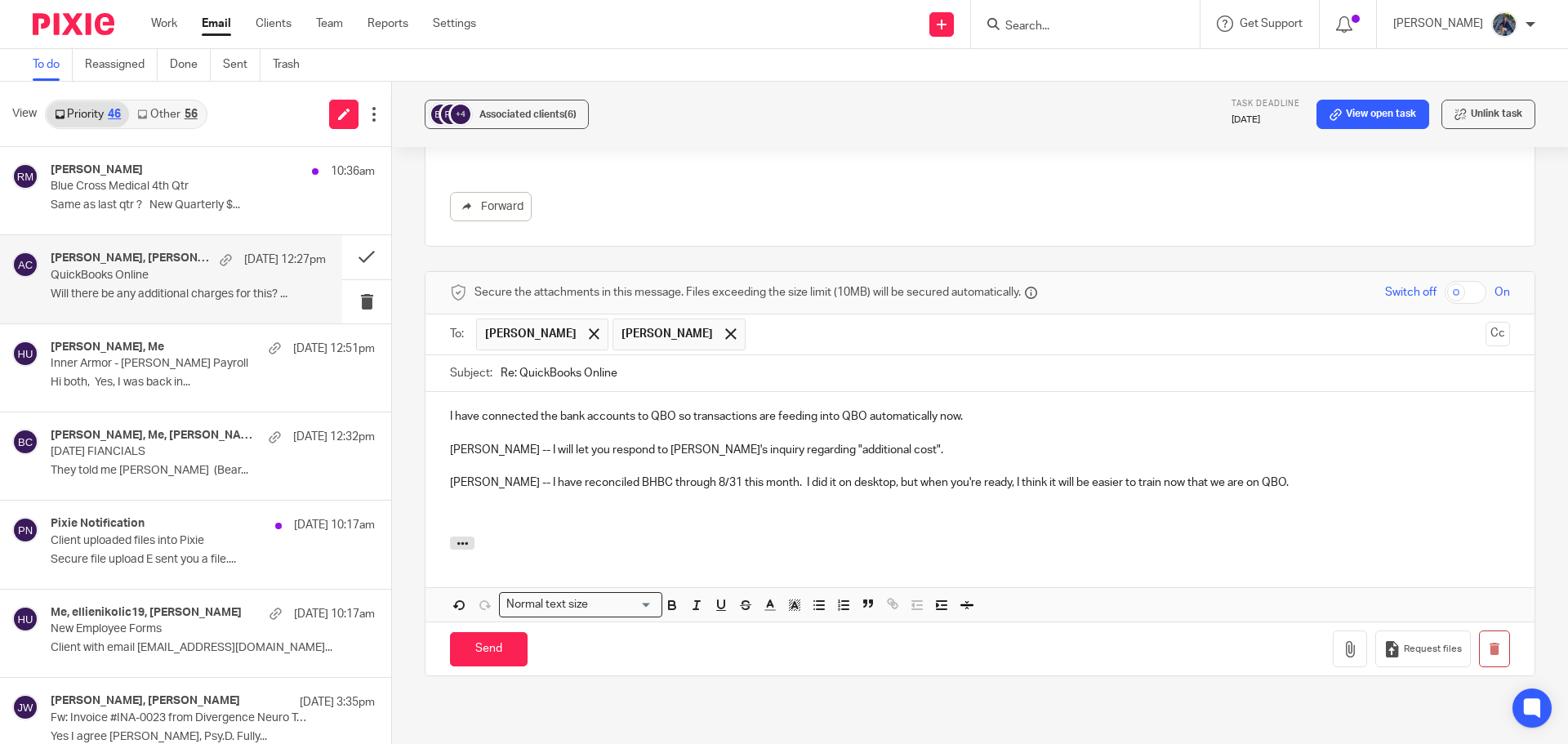
click at [1301, 477] on p "Sarah -- I have reconciled BHBC through 8/31 this month. I did it on desktop, b…" at bounding box center [979, 483] width 1060 height 16
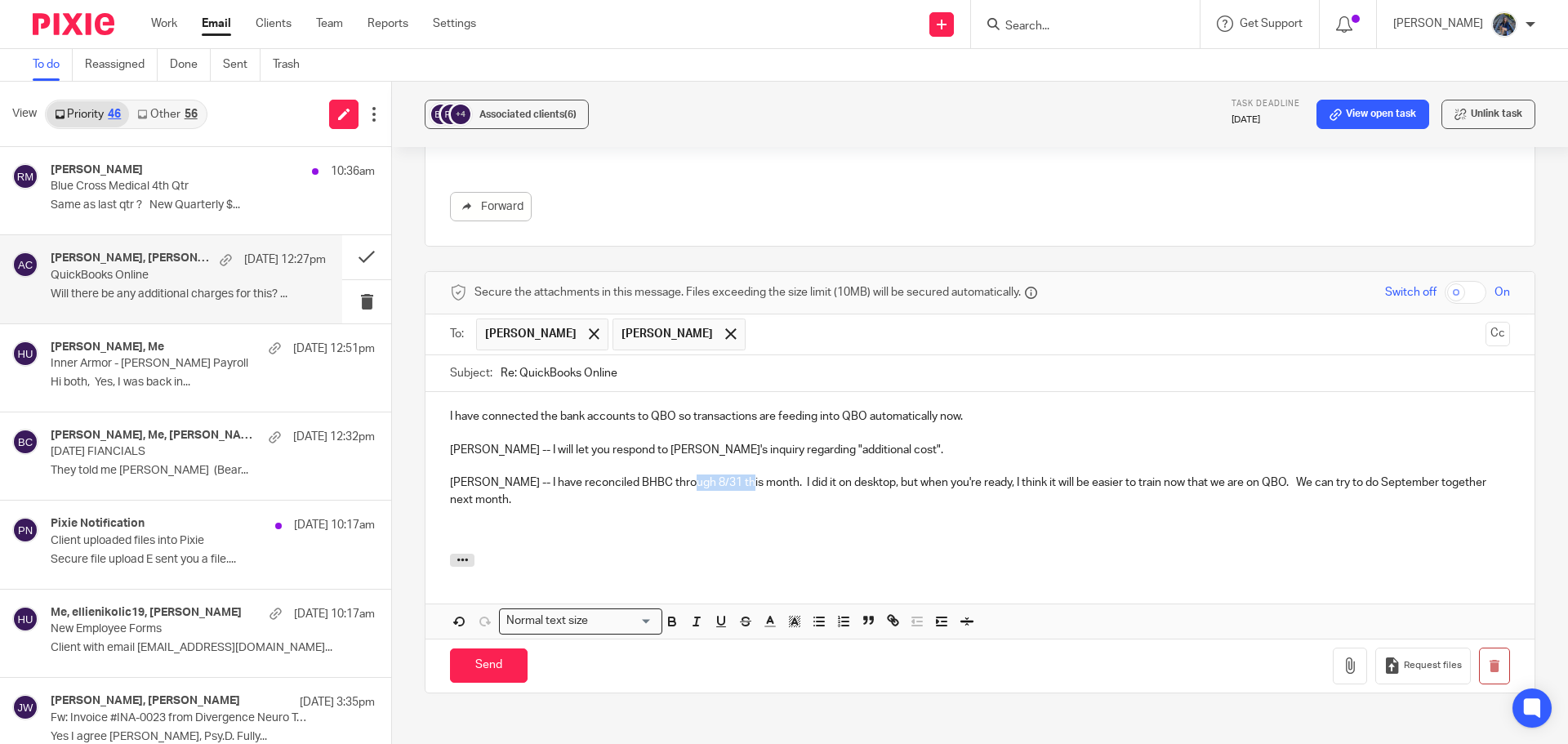
drag, startPoint x: 680, startPoint y: 480, endPoint x: 735, endPoint y: 481, distance: 55.0
click at [735, 481] on p "Sarah -- I have reconciled BHBC through 8/31 this month. I did it on desktop, b…" at bounding box center [979, 491] width 1060 height 33
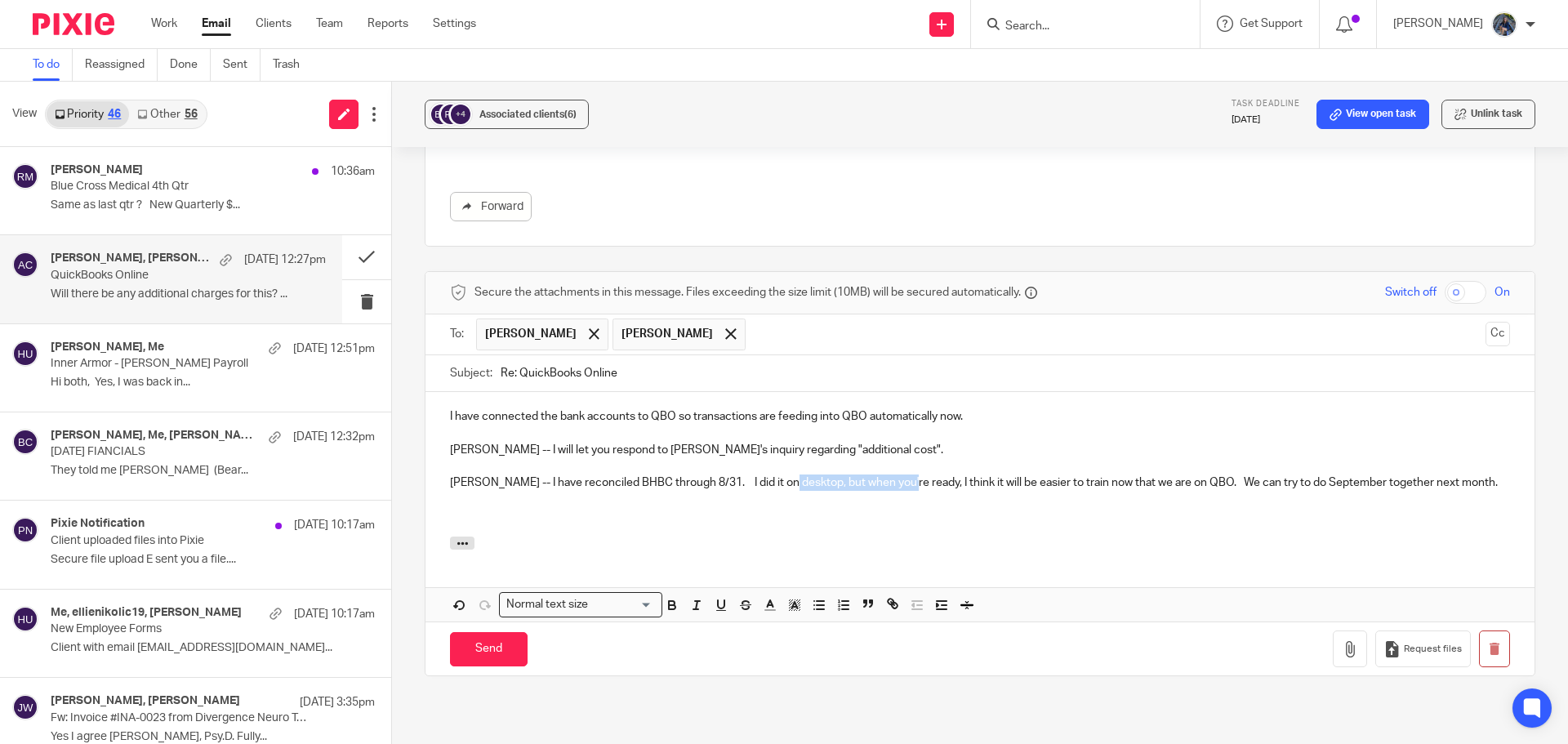
drag, startPoint x: 783, startPoint y: 480, endPoint x: 899, endPoint y: 481, distance: 116.0
click at [899, 481] on p "Sarah -- I have reconciled BHBC through 8/31. I did it on desktop, but when you…" at bounding box center [979, 483] width 1060 height 16
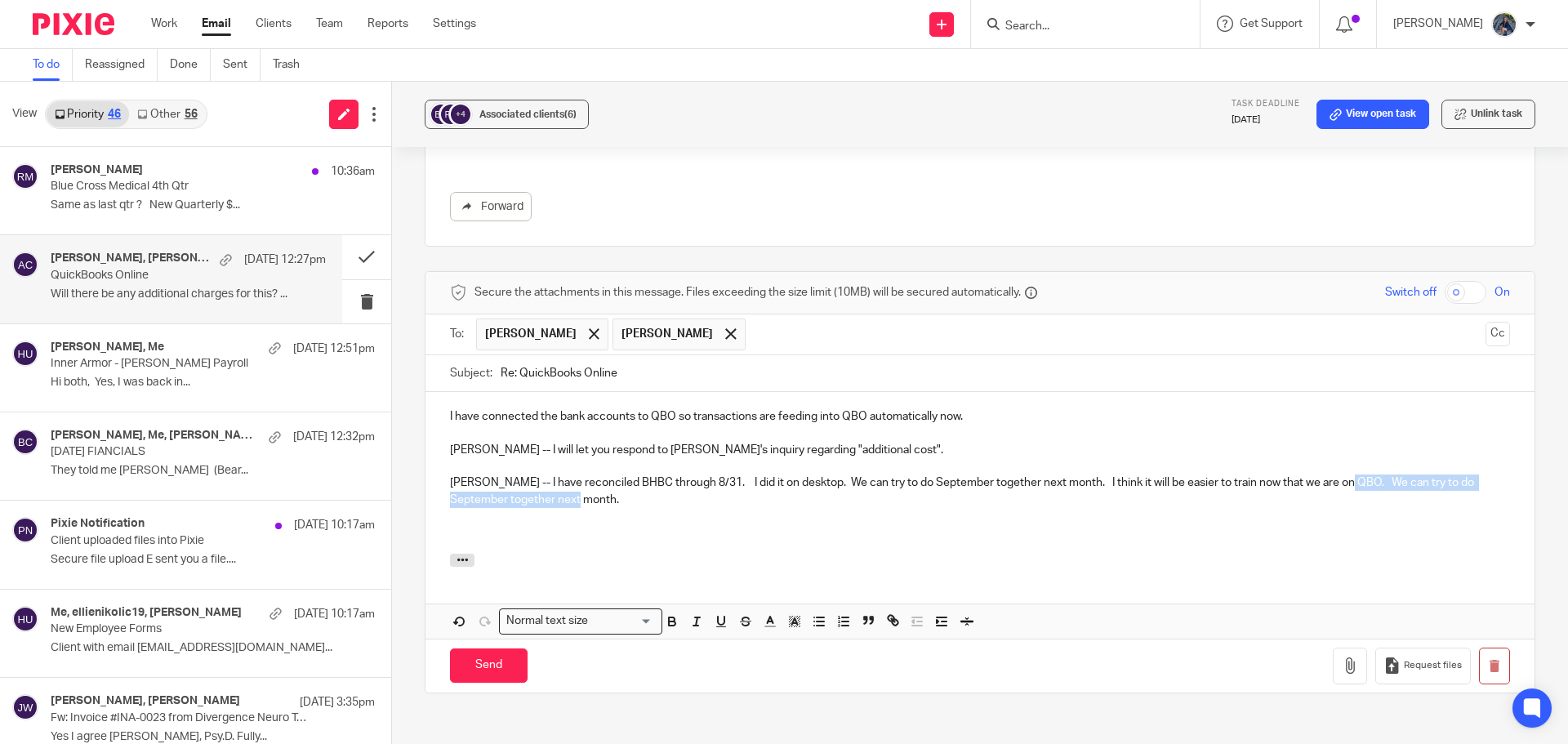
drag, startPoint x: 1339, startPoint y: 480, endPoint x: 1342, endPoint y: 498, distance: 18.2
click at [1342, 498] on p "Sarah -- I have reconciled BHBC through 8/31. I did it on desktop. We can try t…" at bounding box center [979, 491] width 1060 height 33
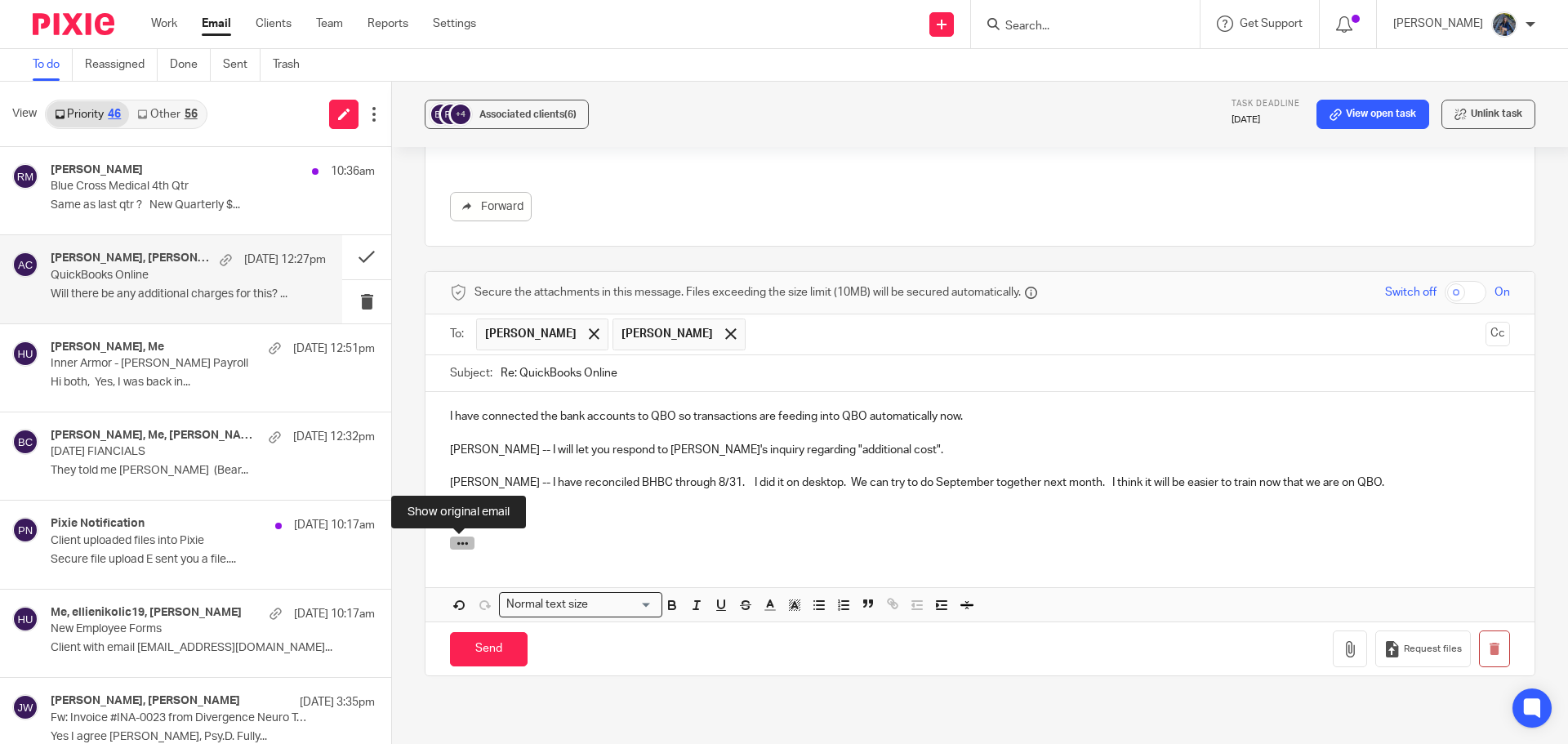
click at [457, 548] on icon "button" at bounding box center [463, 544] width 12 height 12
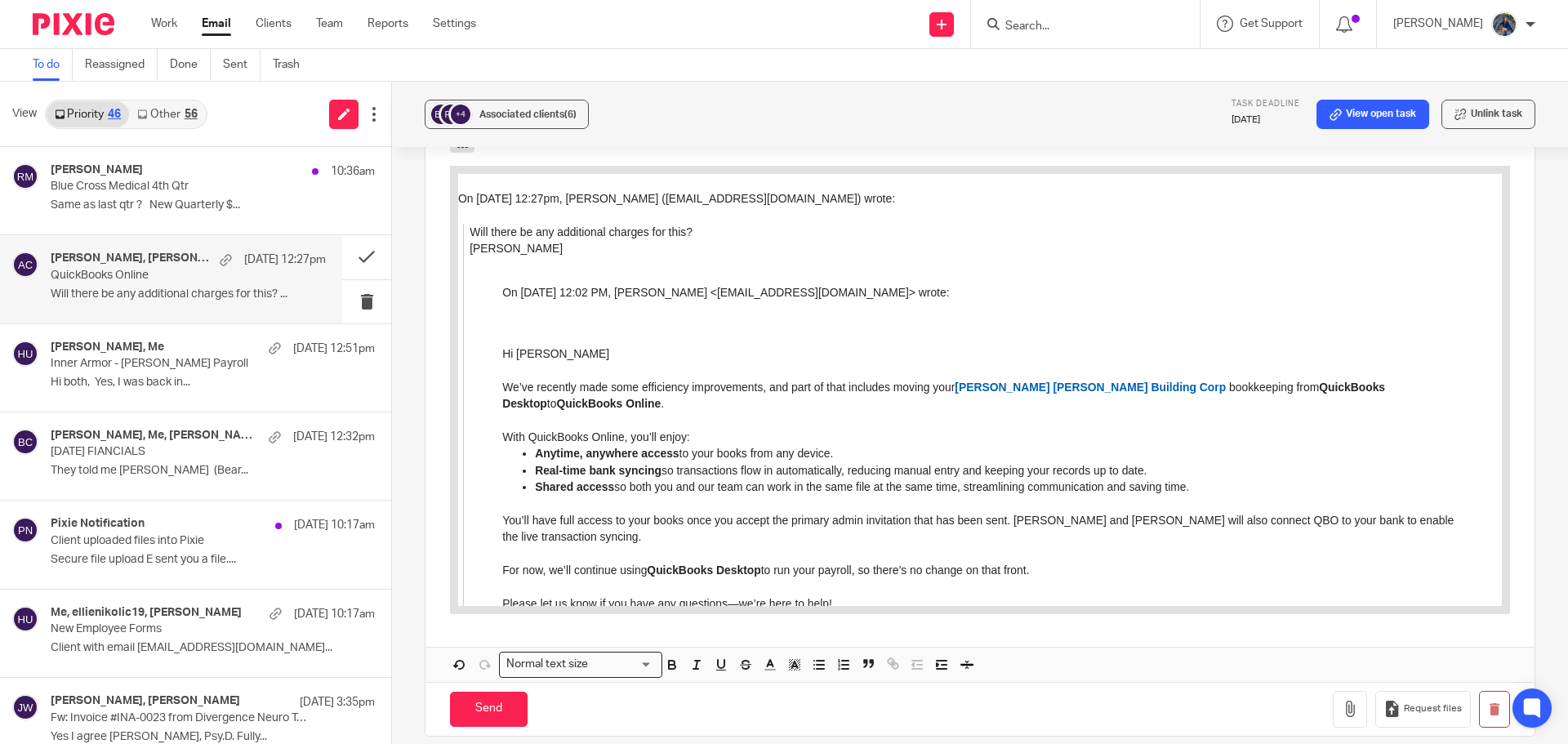
scroll to position [1052, 0]
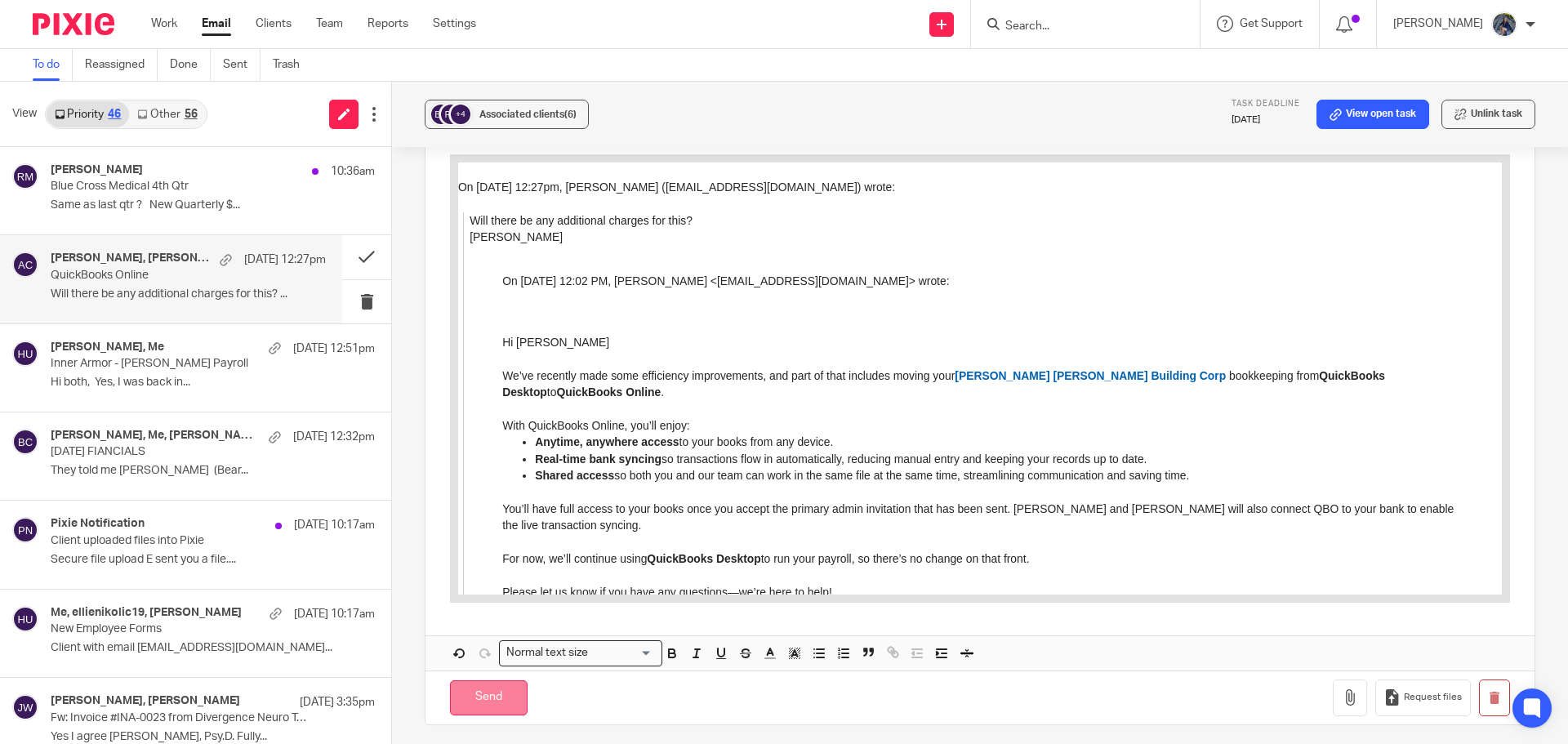
click at [498, 699] on input "Send" at bounding box center [489, 698] width 78 height 35
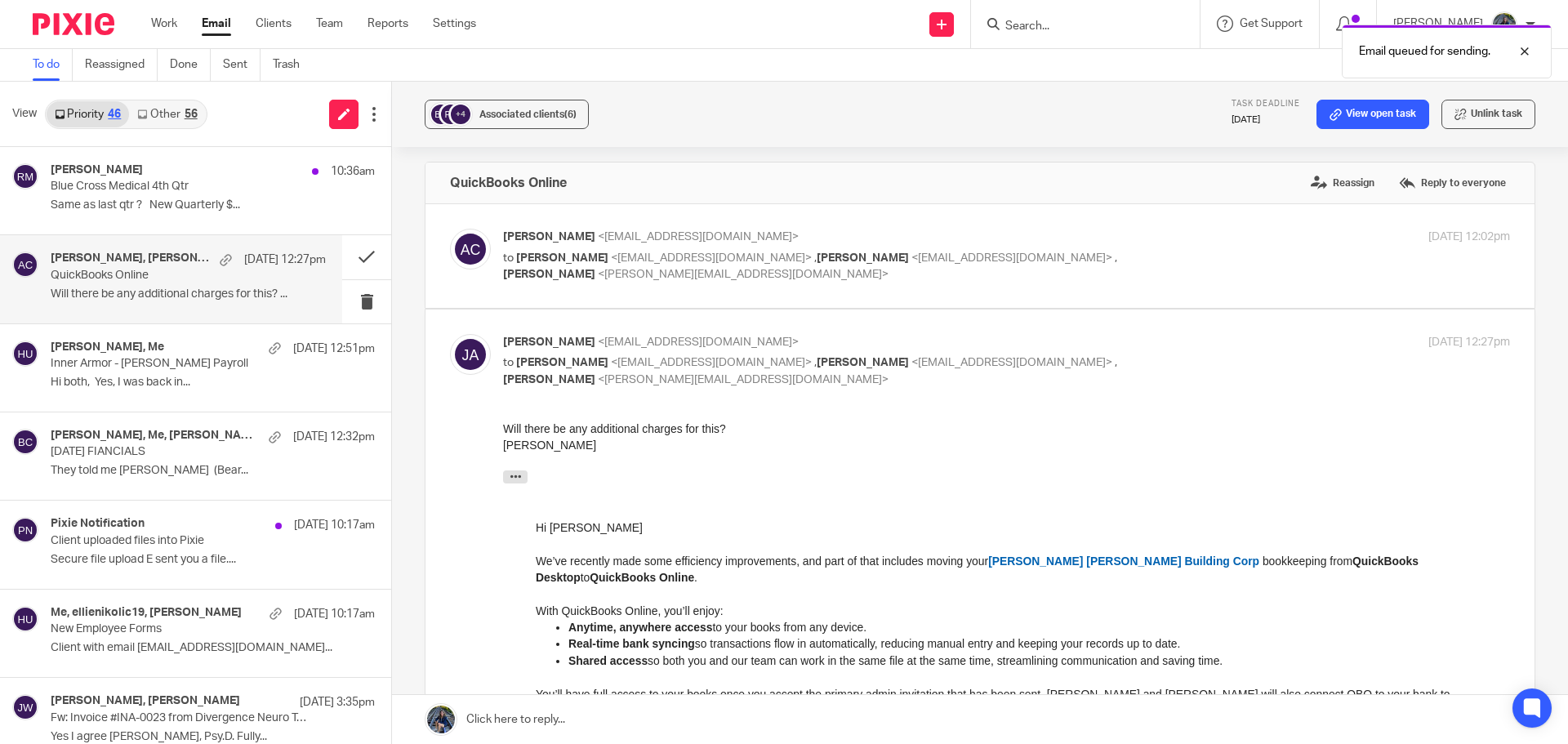
scroll to position [0, 0]
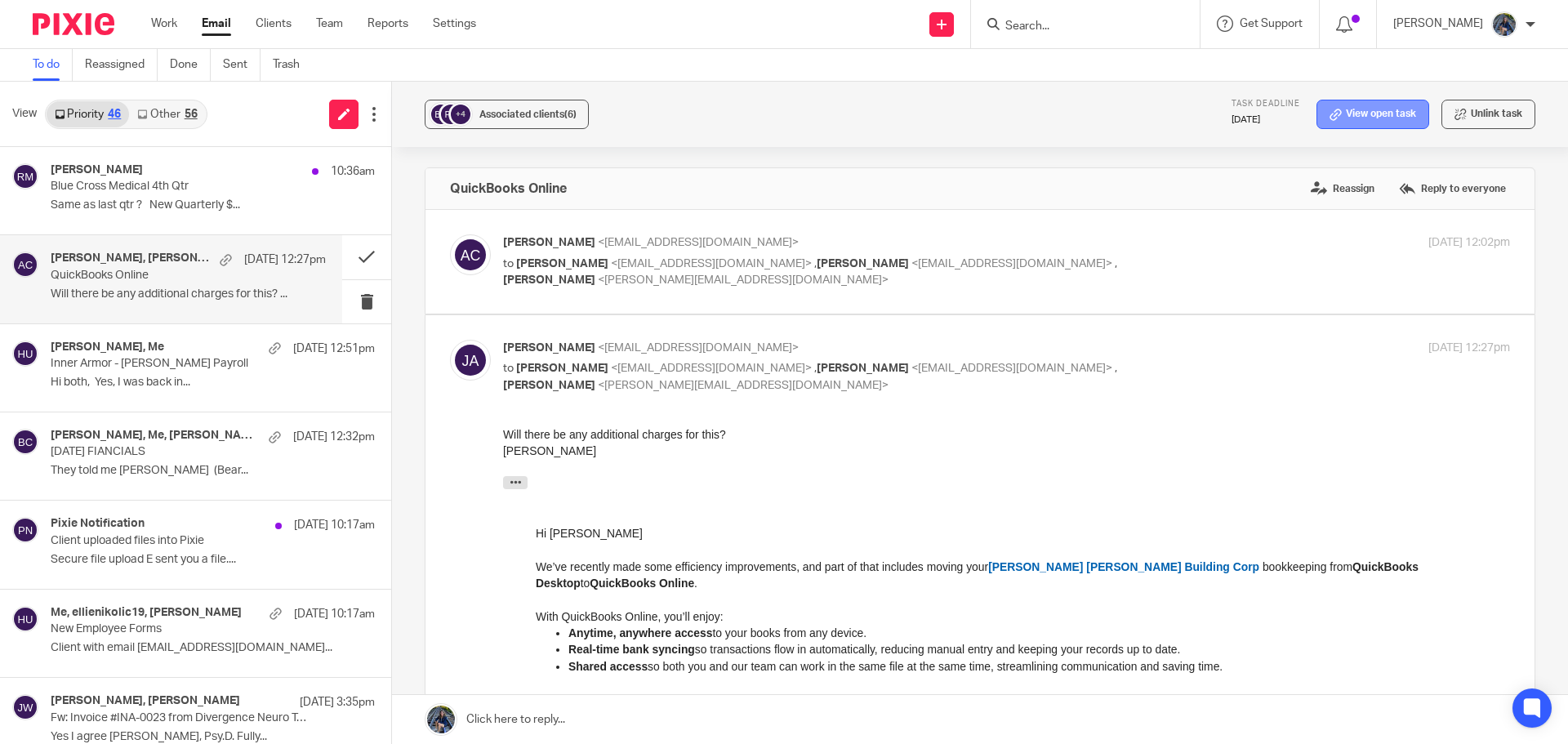
click at [1373, 106] on link "View open task" at bounding box center [1372, 114] width 113 height 29
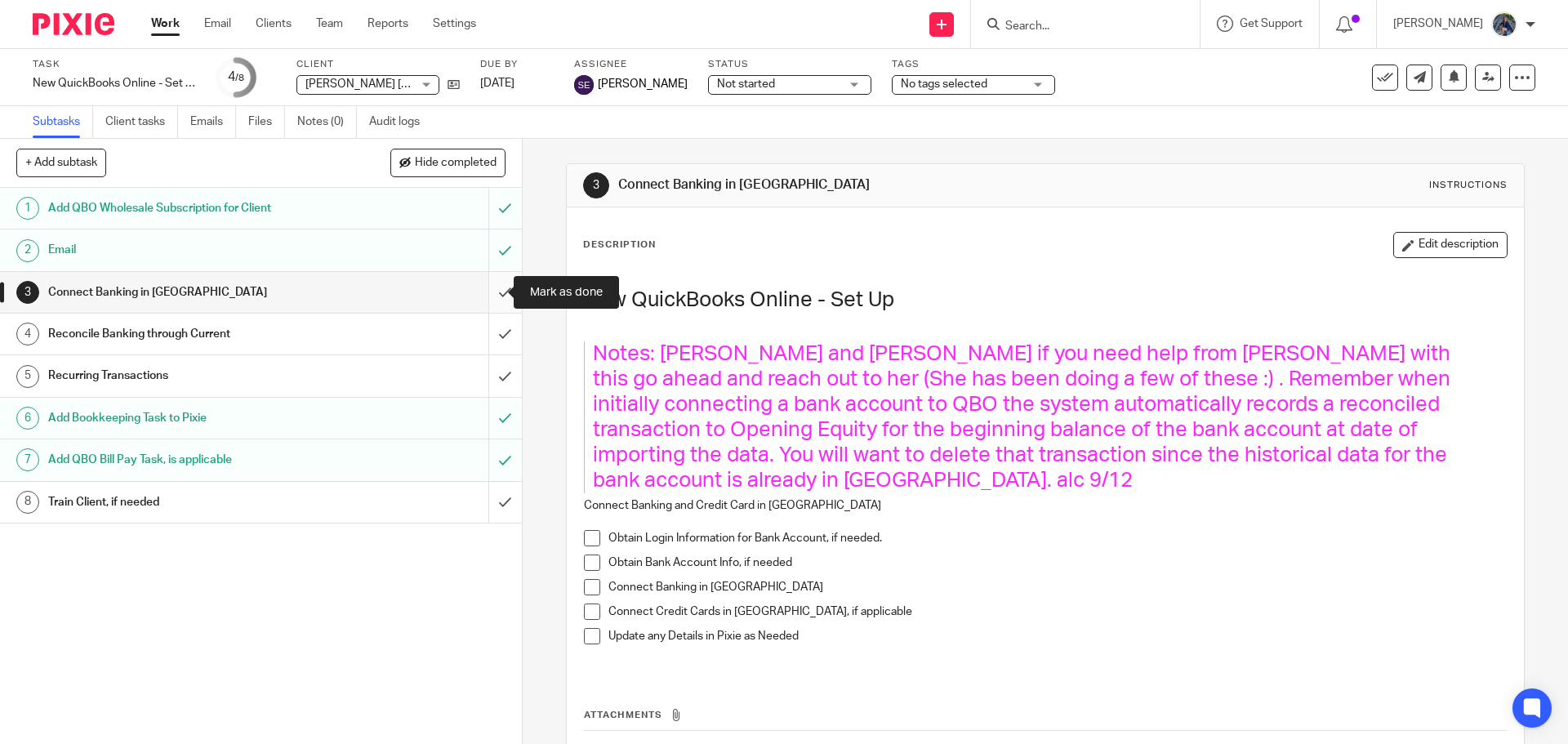
click at [490, 293] on input "submit" at bounding box center [261, 292] width 522 height 41
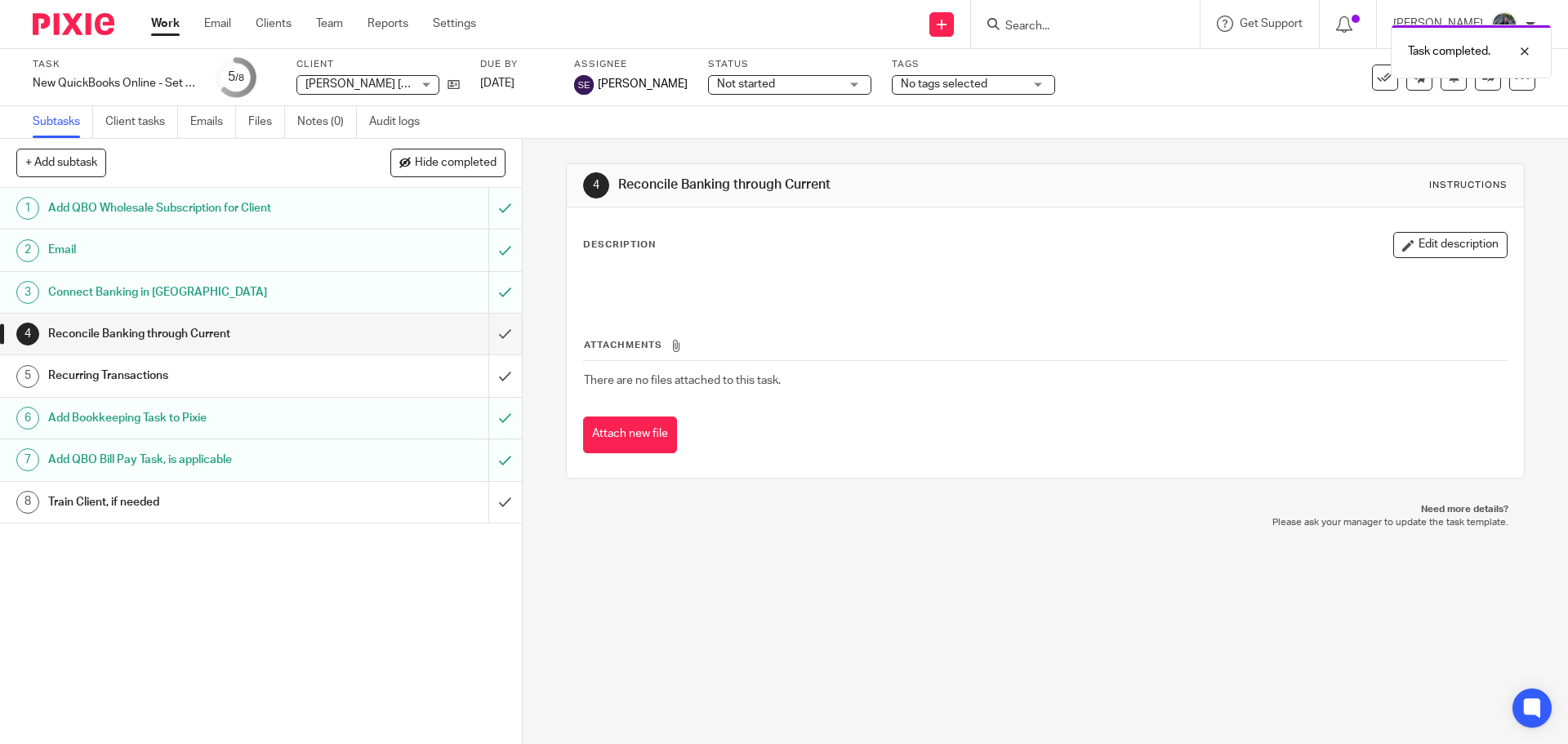
click at [306, 366] on h1 "Recurring Transactions" at bounding box center [189, 376] width 283 height 25
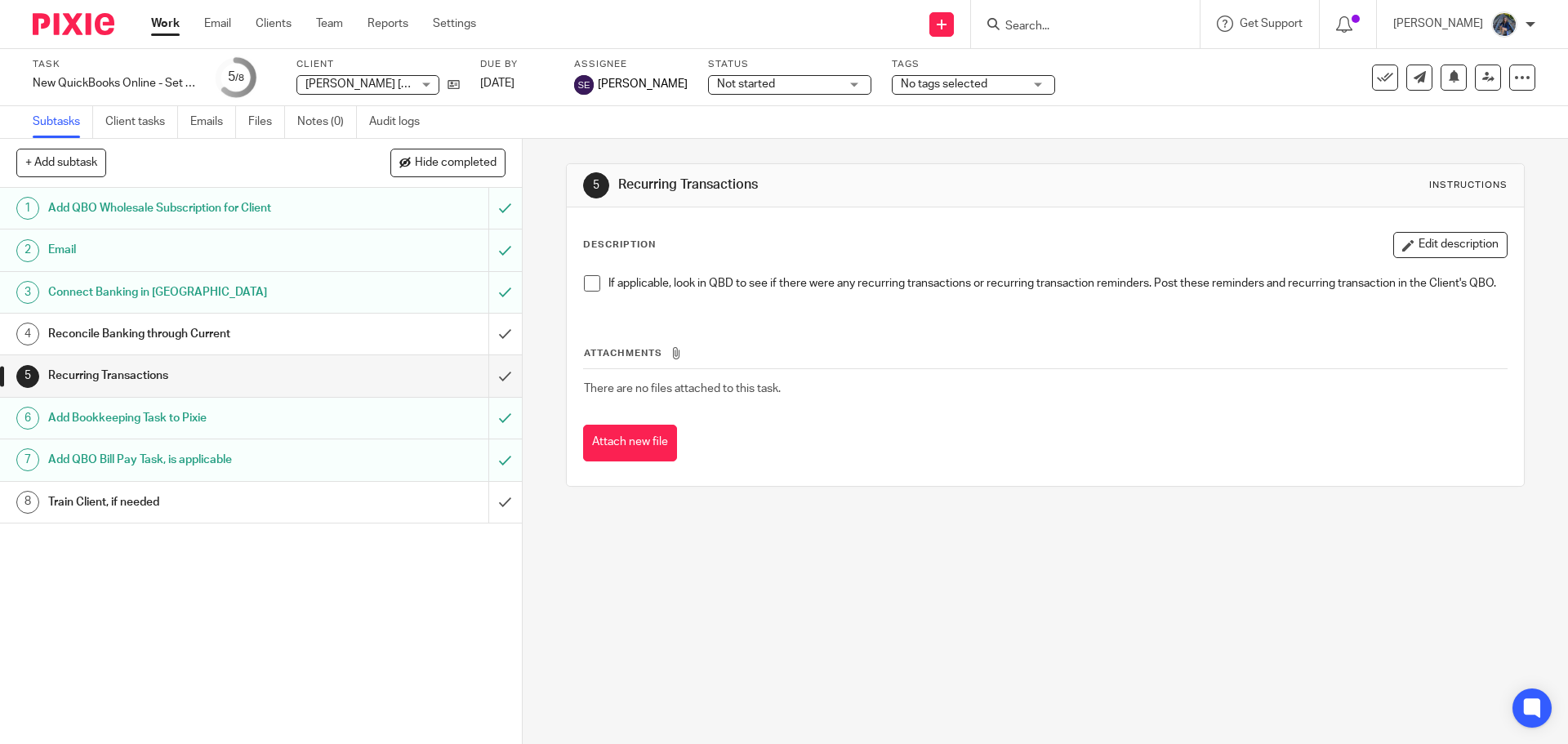
click at [378, 339] on div "Reconcile Banking through Current" at bounding box center [260, 334] width 424 height 25
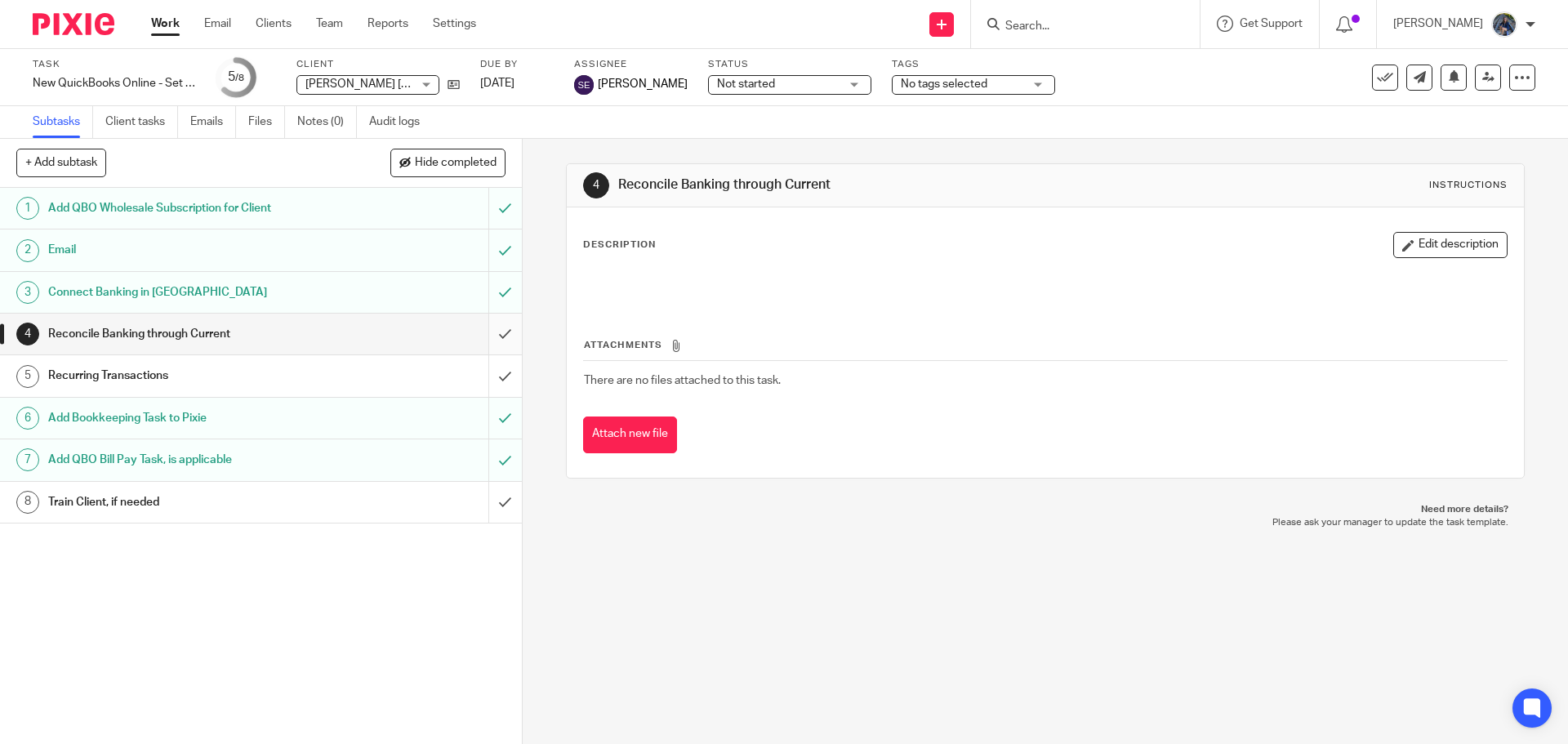
click at [487, 342] on input "submit" at bounding box center [261, 334] width 522 height 41
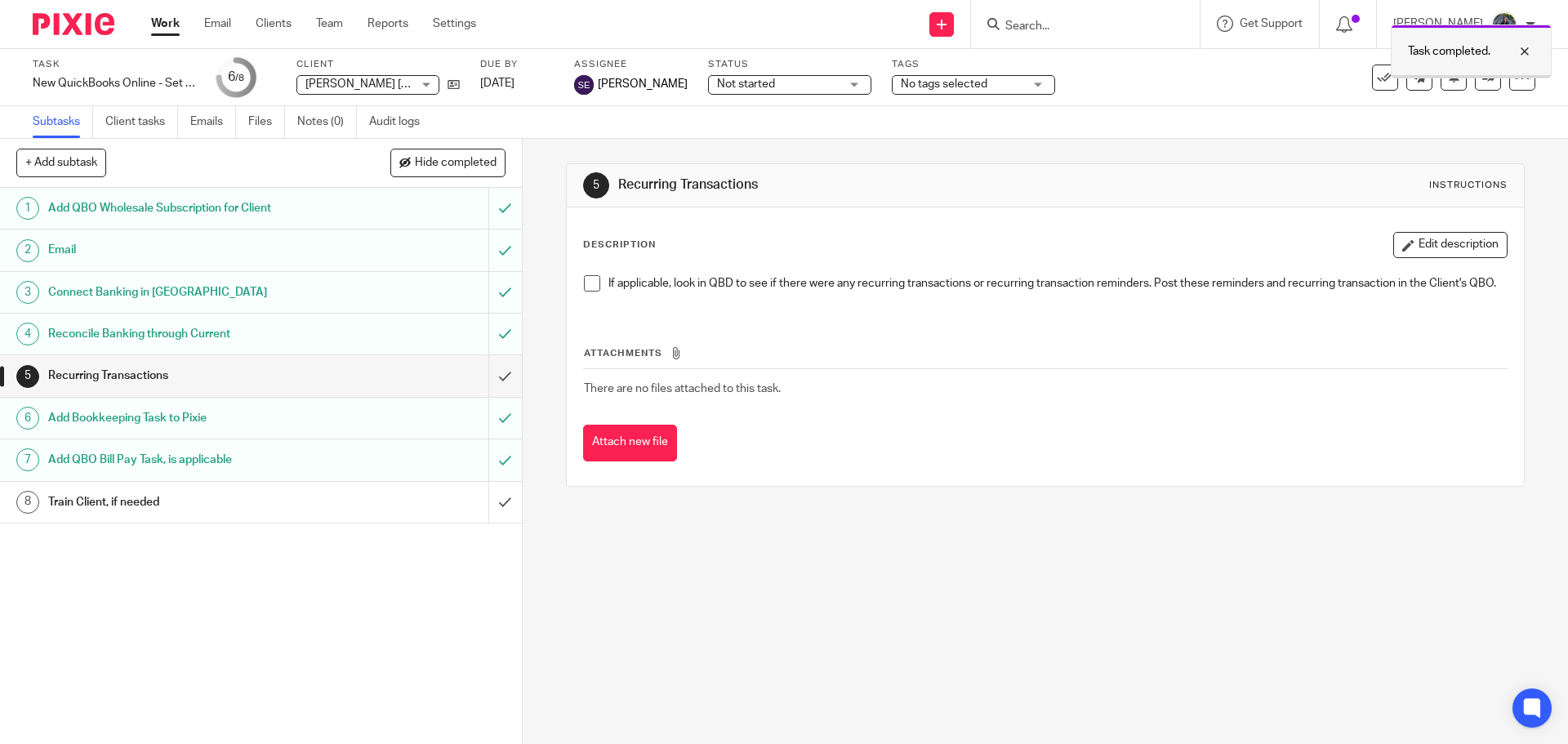
click at [1527, 51] on div at bounding box center [1512, 52] width 44 height 20
click at [1482, 76] on icon at bounding box center [1488, 77] width 12 height 12
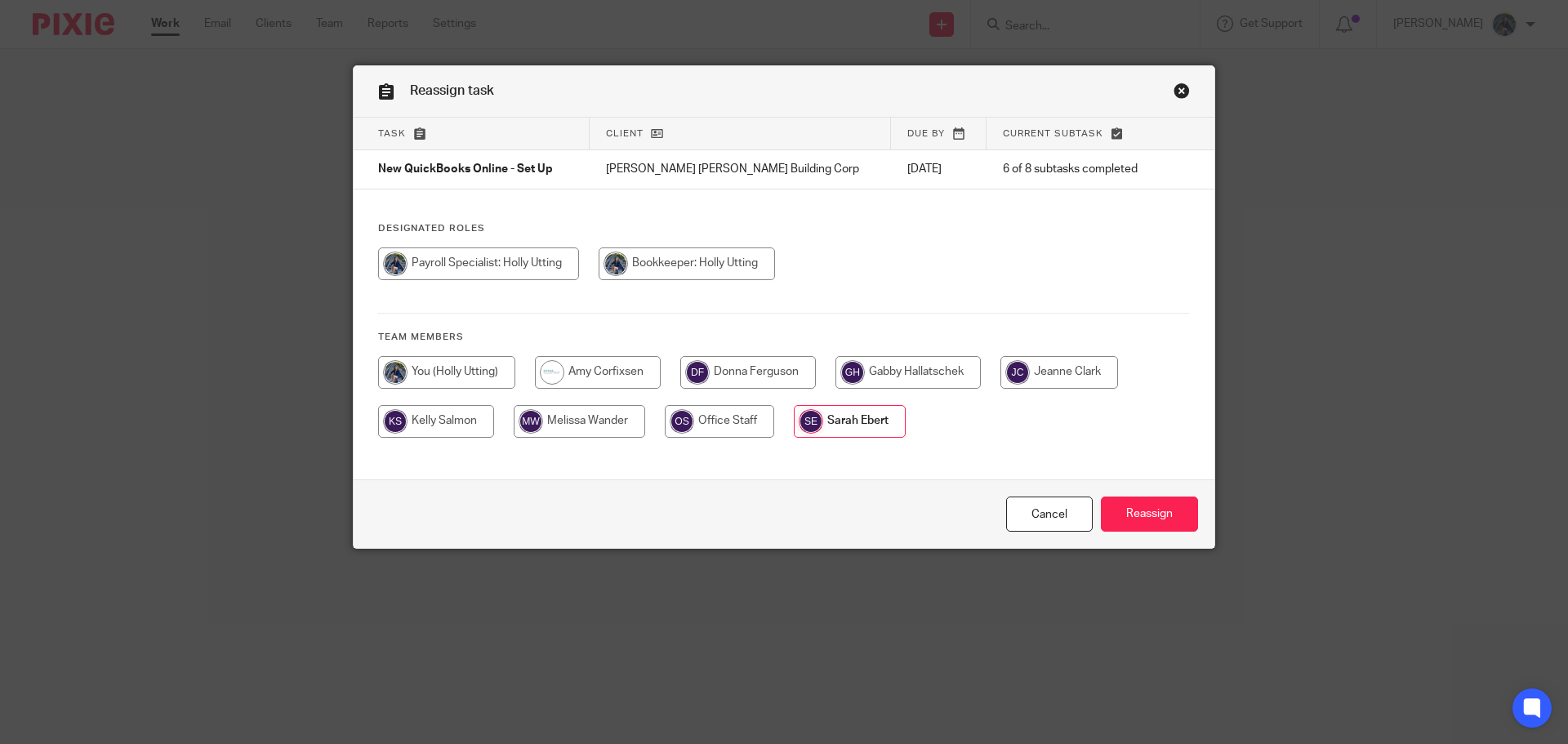
click at [458, 377] on input "radio" at bounding box center [446, 372] width 137 height 33
radio input "true"
drag, startPoint x: 1154, startPoint y: 521, endPoint x: 1148, endPoint y: 494, distance: 27.7
click at [1153, 521] on input "Reassign" at bounding box center [1148, 514] width 97 height 35
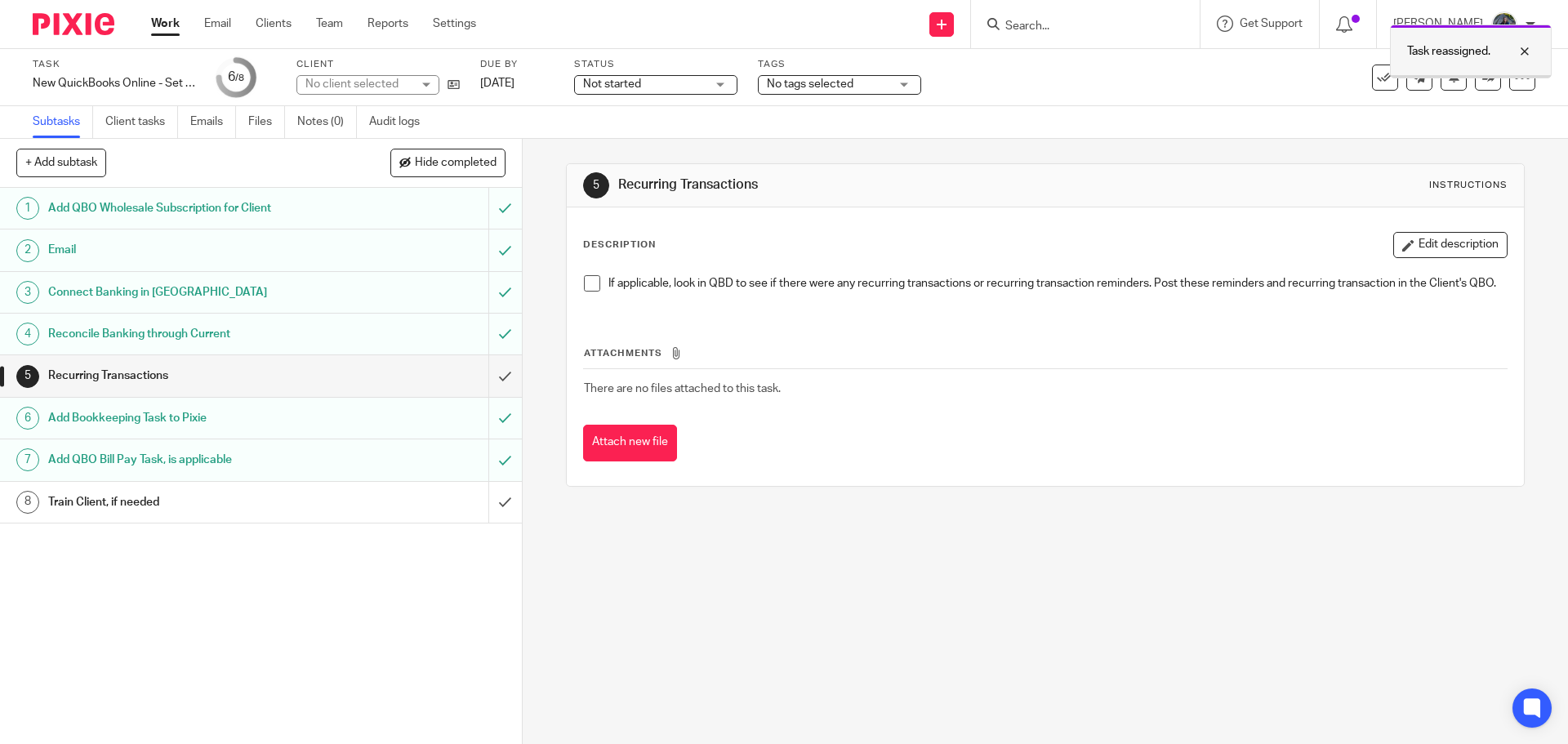
click at [1529, 52] on div at bounding box center [1512, 52] width 44 height 20
click at [297, 206] on h1 "Add QBO Wholesale Subscription for Client" at bounding box center [189, 208] width 283 height 25
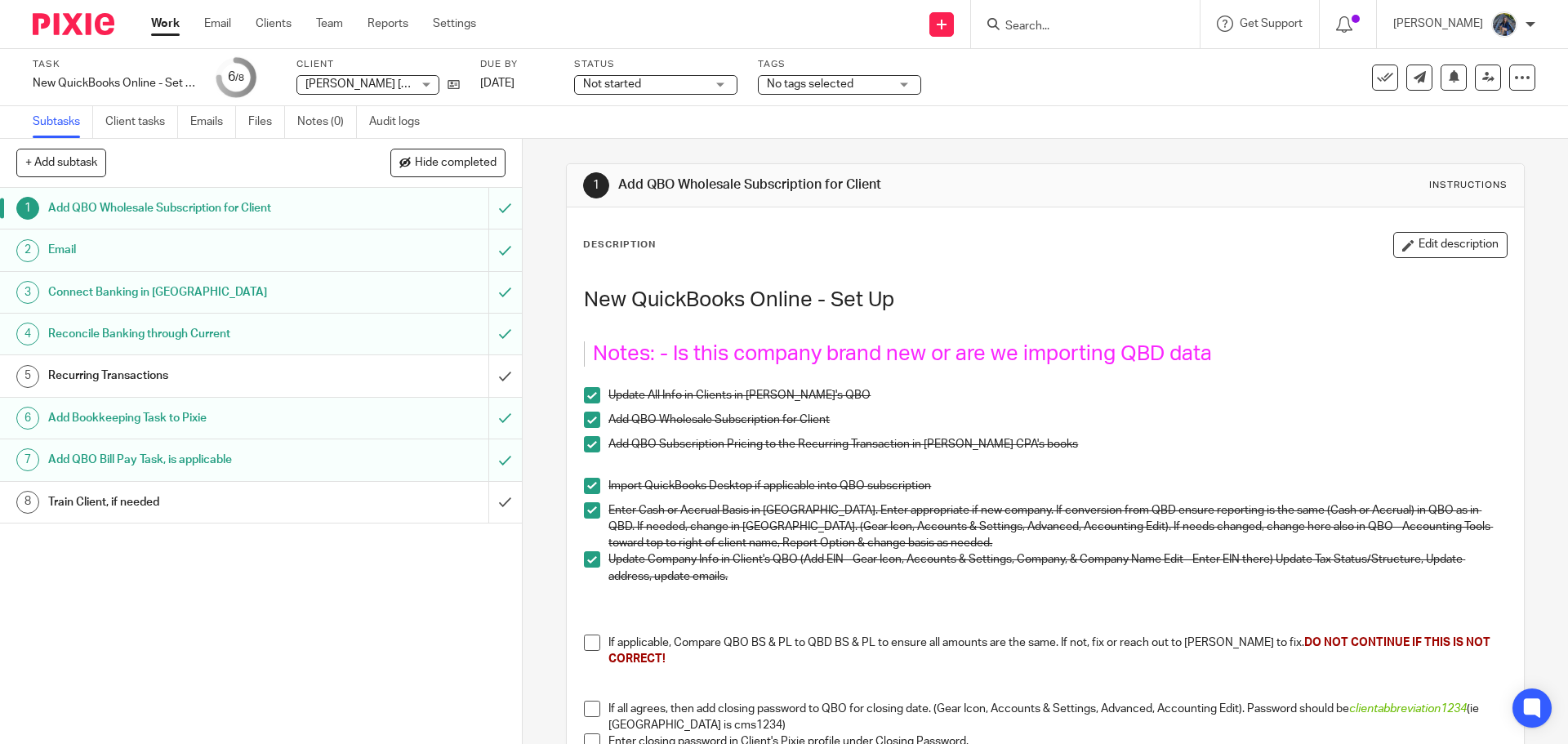
click at [277, 255] on h1 "Email" at bounding box center [189, 250] width 283 height 25
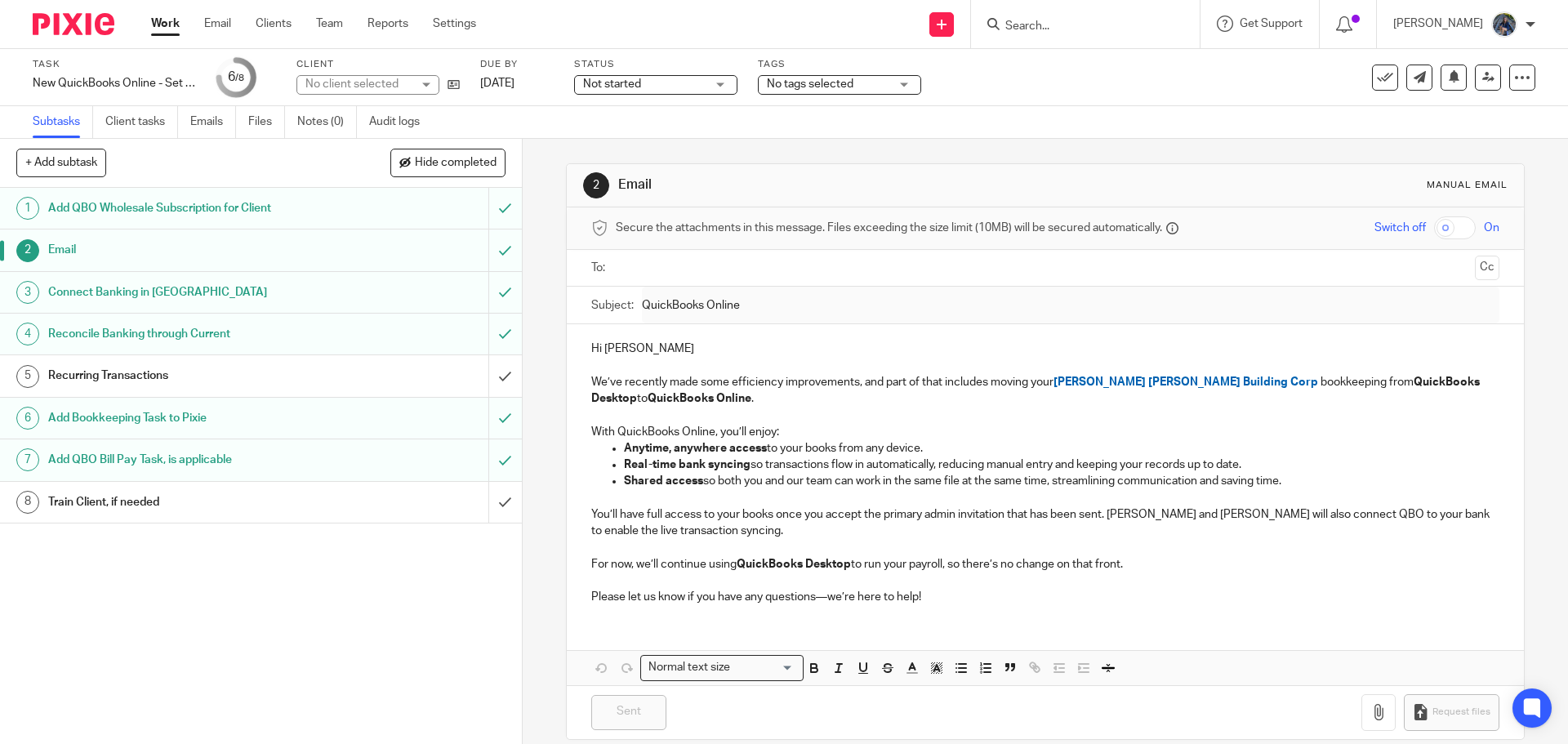
click at [274, 303] on h1 "Connect Banking in QBO" at bounding box center [189, 292] width 283 height 25
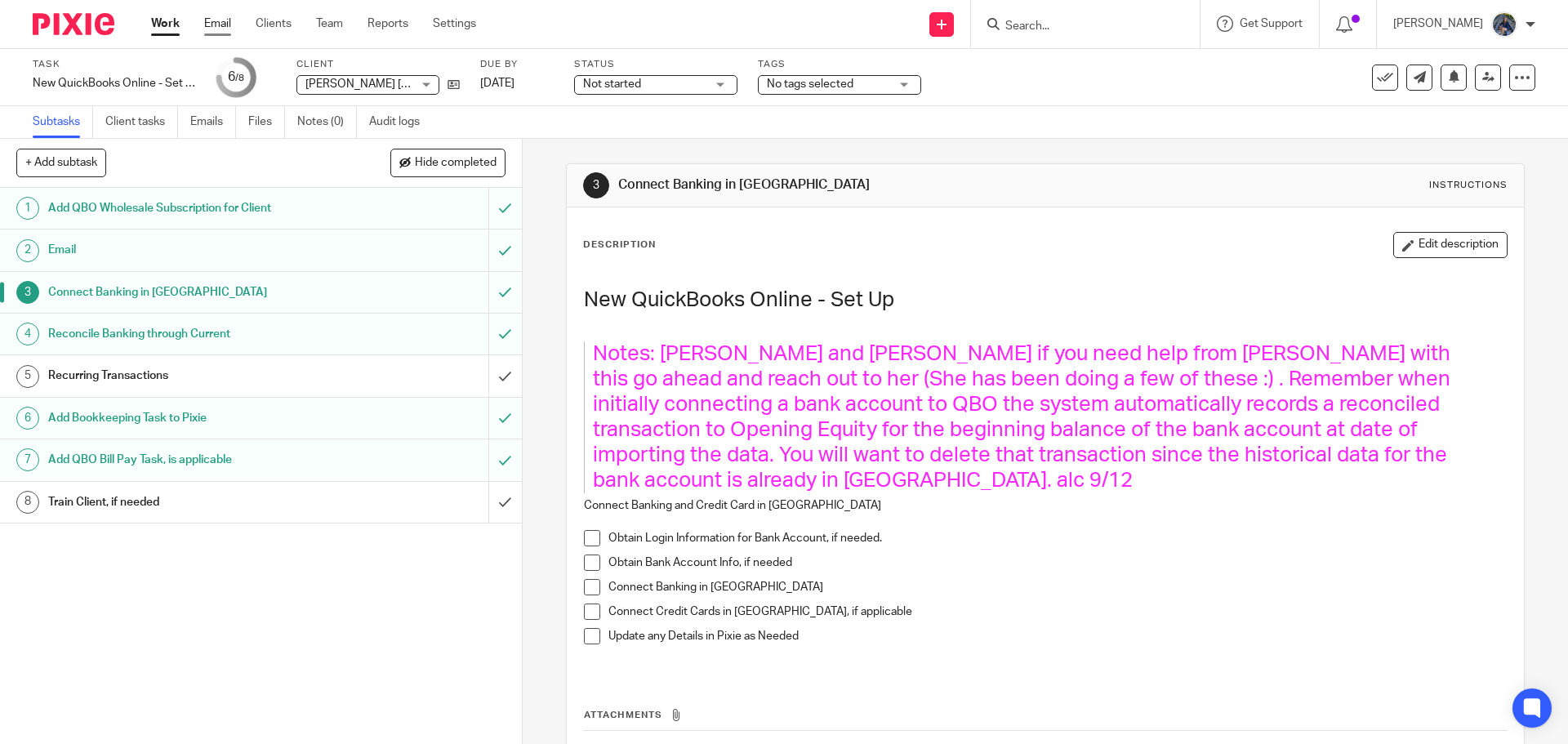
click at [226, 25] on link "Email" at bounding box center [217, 24] width 27 height 16
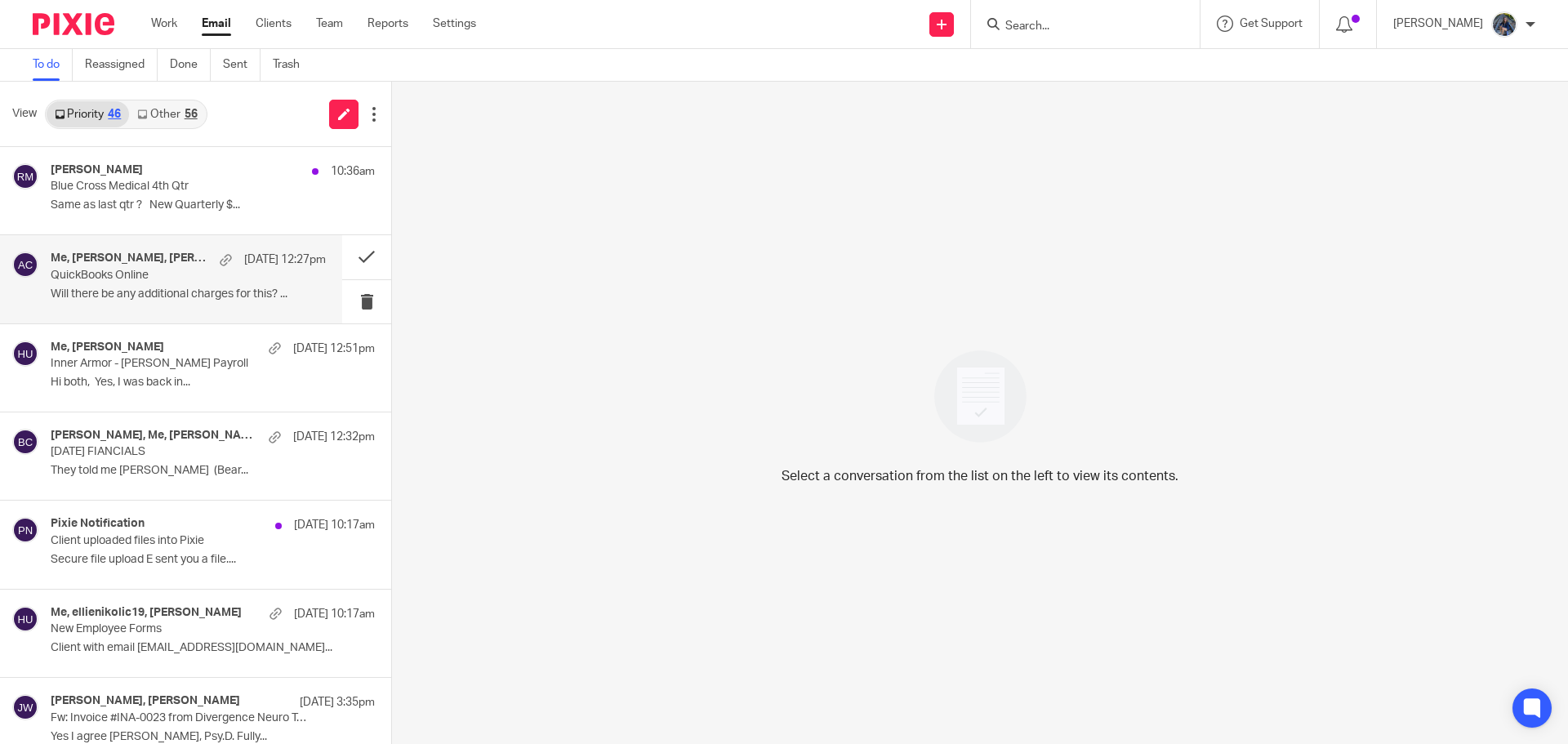
click at [167, 270] on p "QuickBooks Online" at bounding box center [161, 276] width 221 height 14
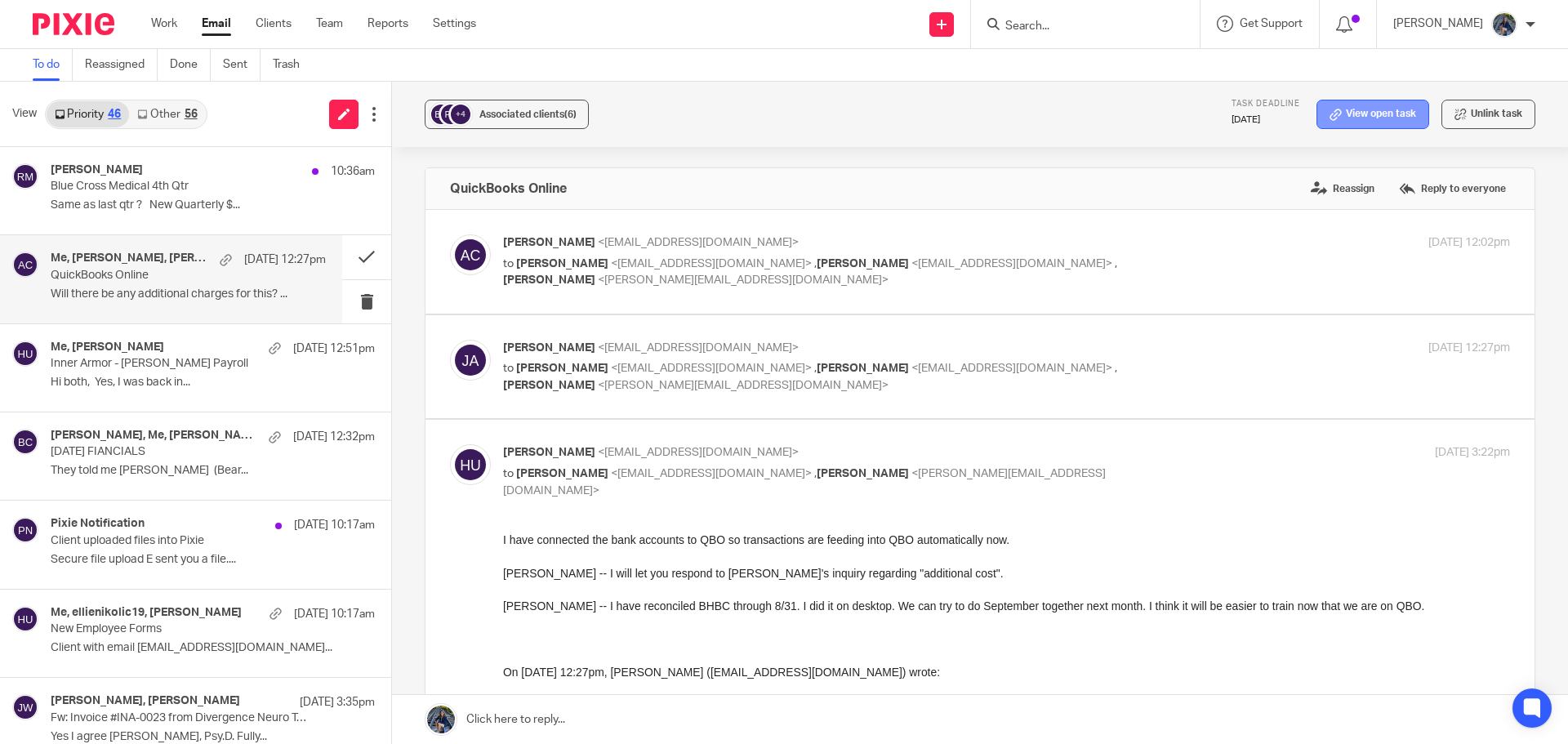
click at [1345, 118] on link "View open task" at bounding box center [1372, 114] width 113 height 29
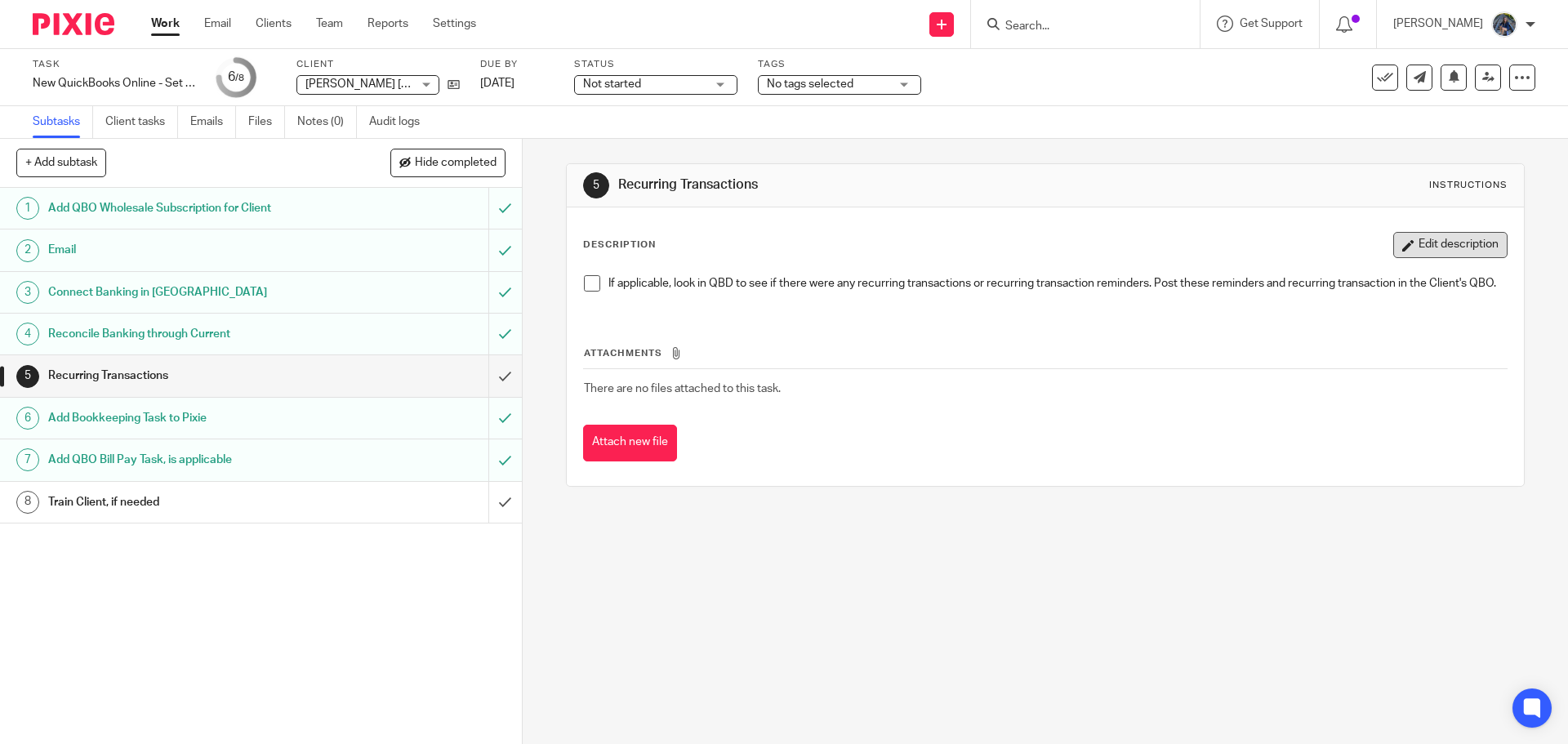
click at [1403, 238] on button "Edit description" at bounding box center [1450, 245] width 114 height 26
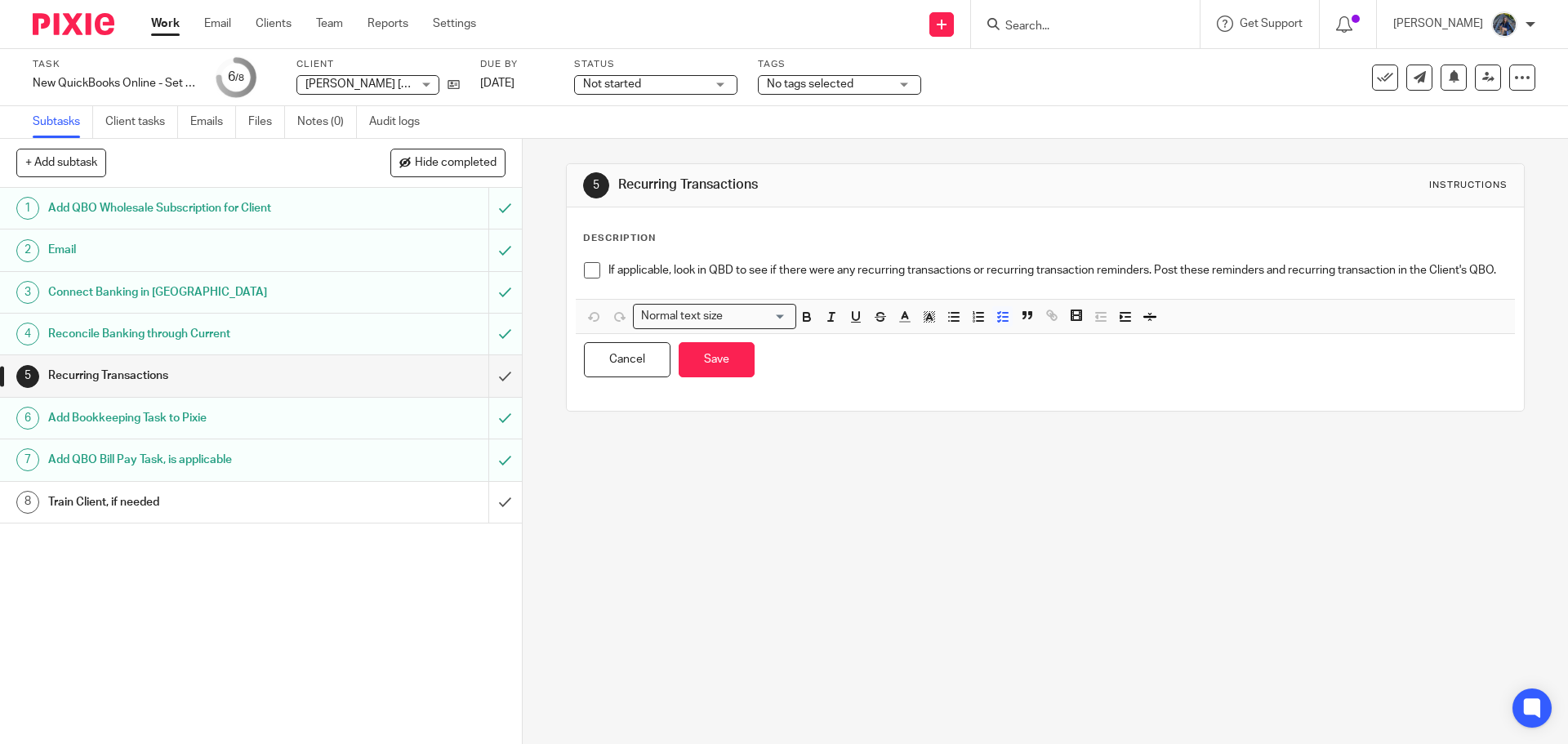
click at [685, 279] on p "If applicable, look in QBD to see if there were any recurring transactions or r…" at bounding box center [1057, 270] width 897 height 16
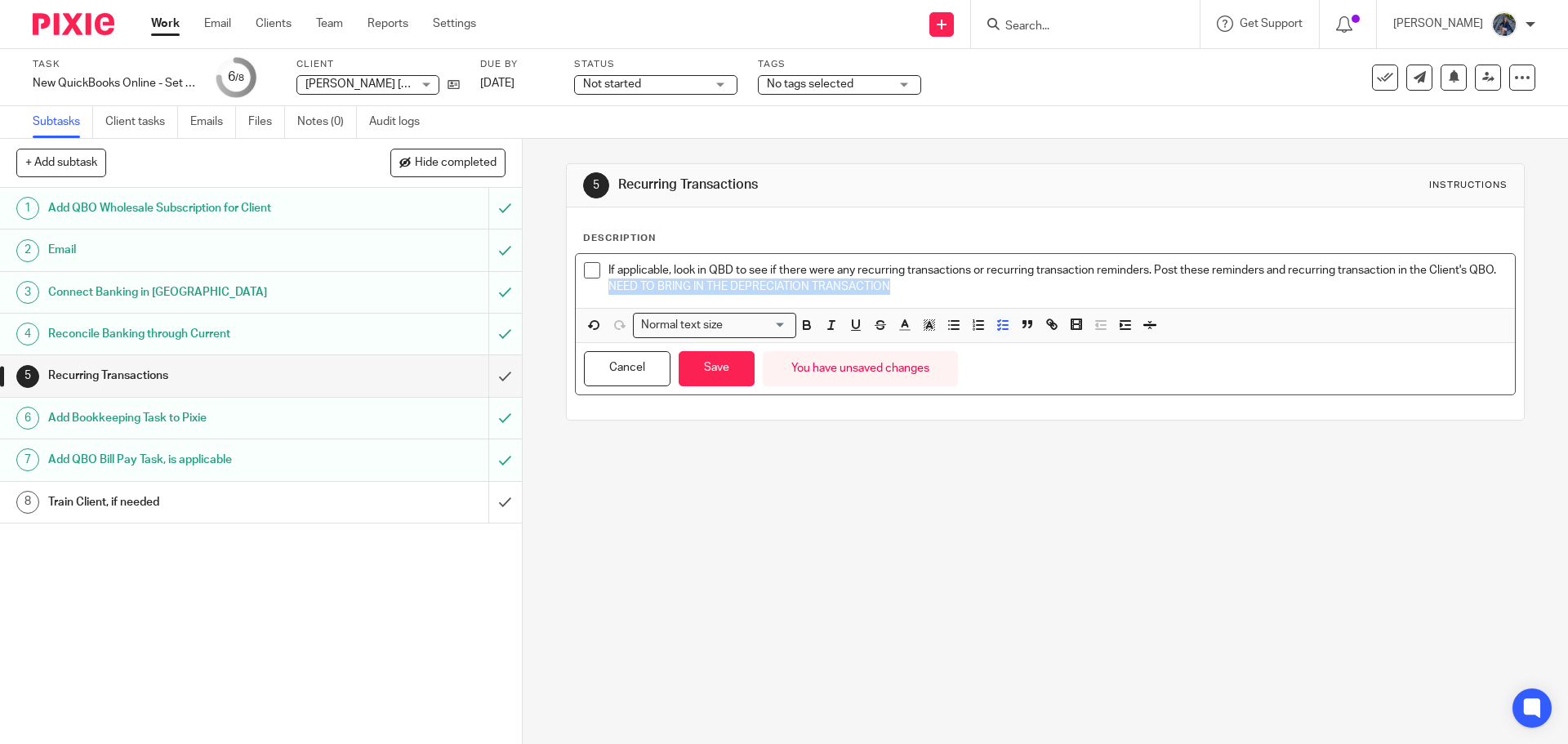
drag, startPoint x: 638, startPoint y: 288, endPoint x: 925, endPoint y: 296, distance: 287.1
click at [925, 296] on div "If applicable, look in QBD to see if there were any recurring transactions or r…" at bounding box center [1044, 281] width 938 height 54
click at [926, 327] on line "button" at bounding box center [928, 327] width 4 height 0
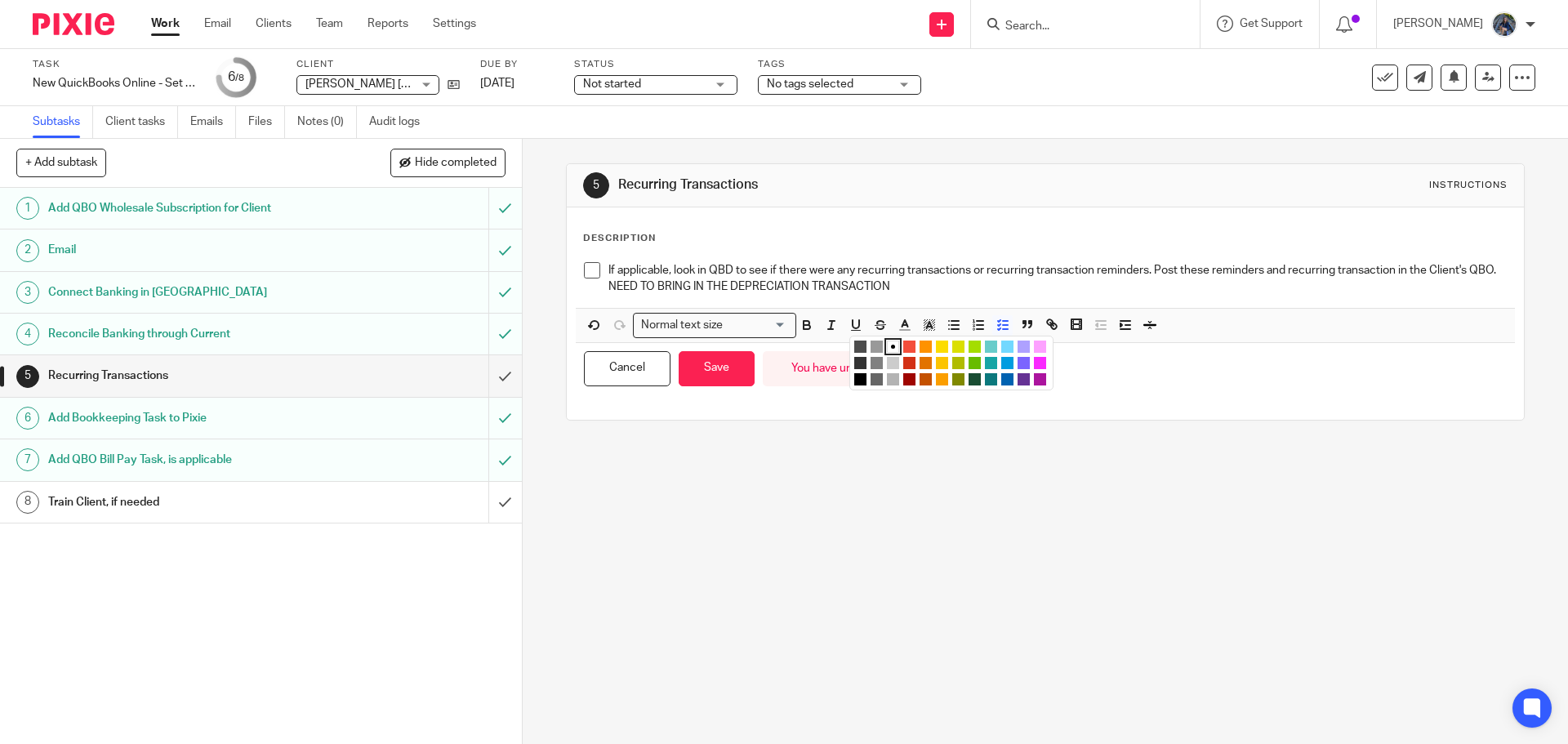
click at [938, 344] on li "color:#FCDC00" at bounding box center [941, 347] width 12 height 12
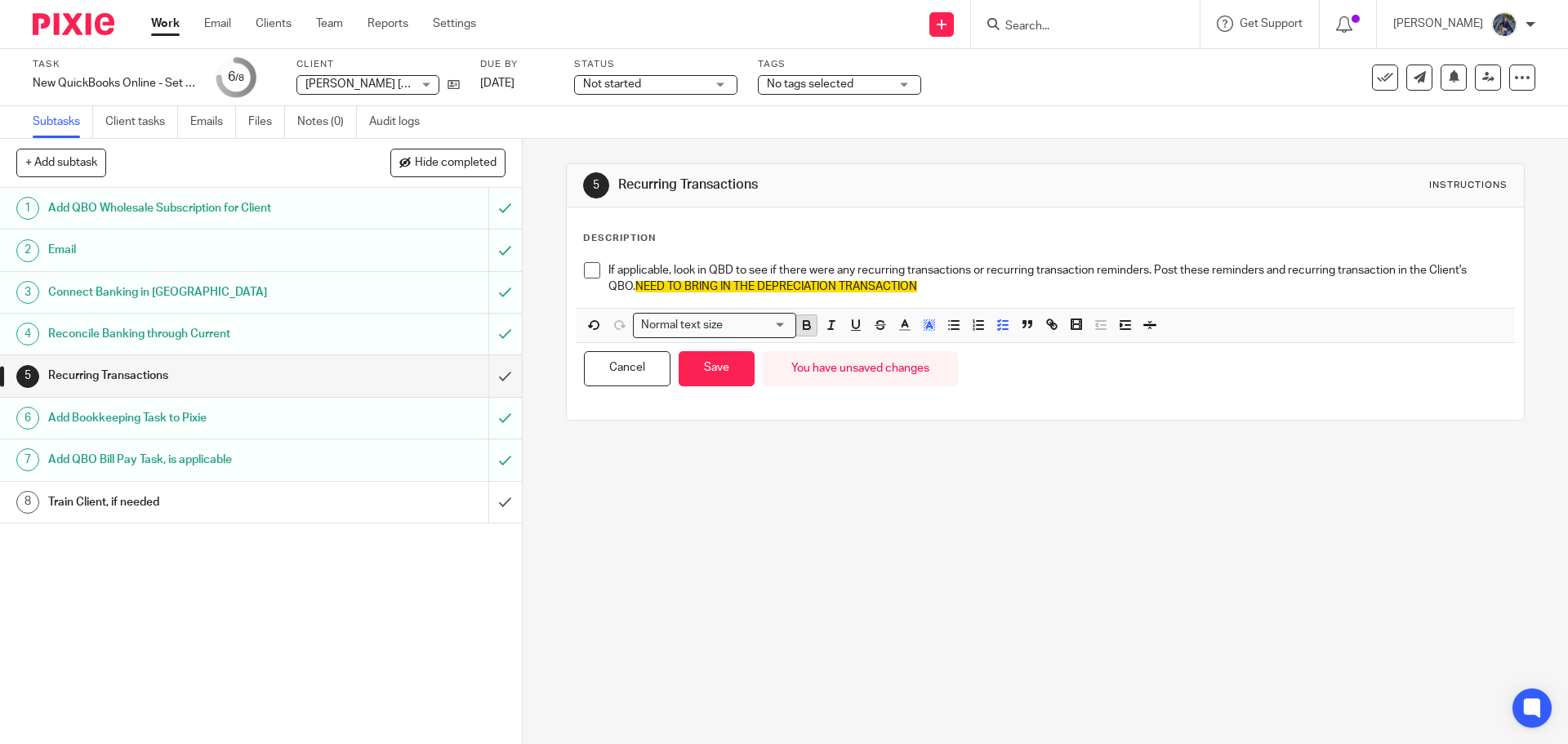
click at [799, 319] on icon "button" at bounding box center [806, 325] width 15 height 15
click at [705, 369] on button "Save" at bounding box center [717, 368] width 76 height 35
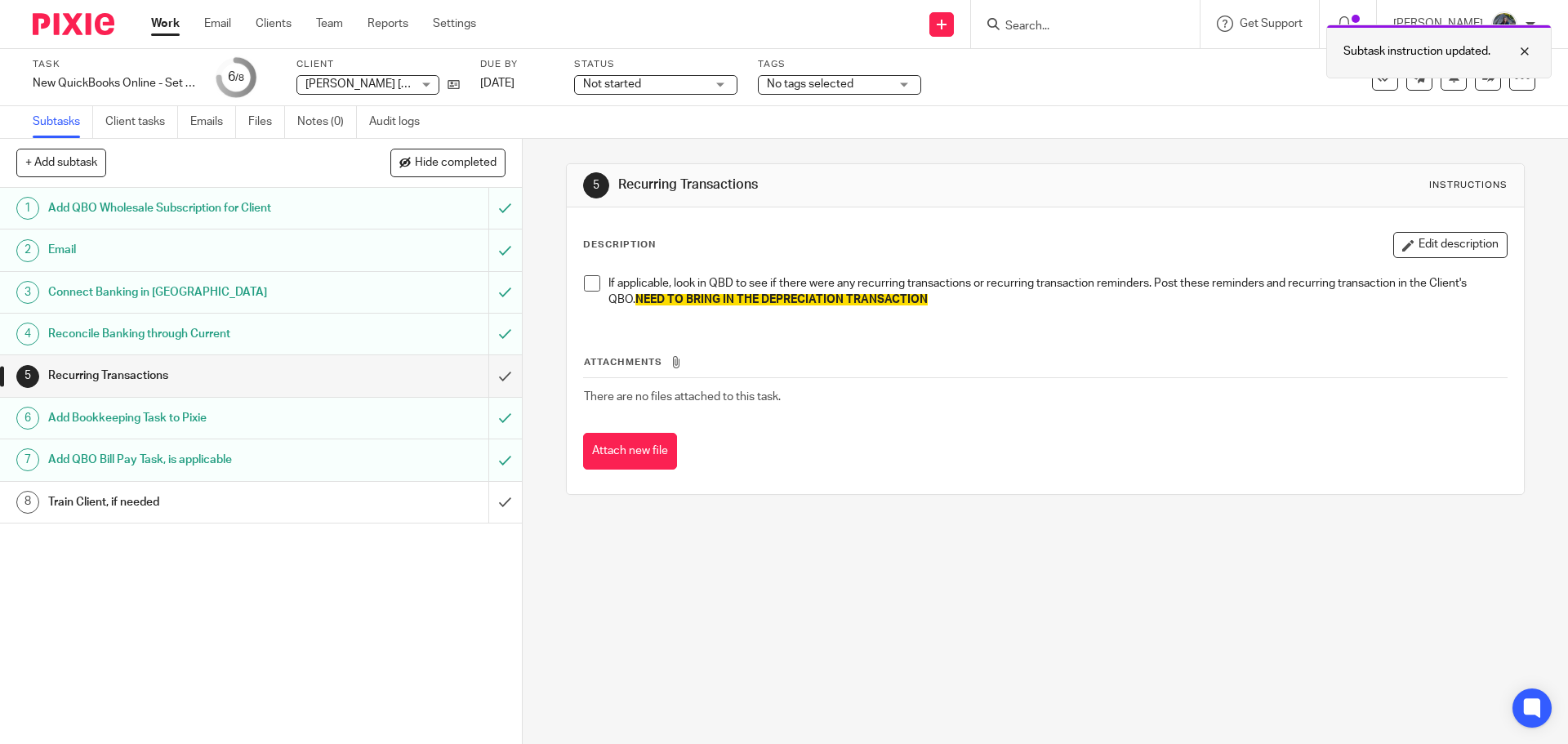
click at [1524, 45] on div at bounding box center [1512, 52] width 44 height 20
click at [164, 22] on link "Work" at bounding box center [165, 24] width 29 height 16
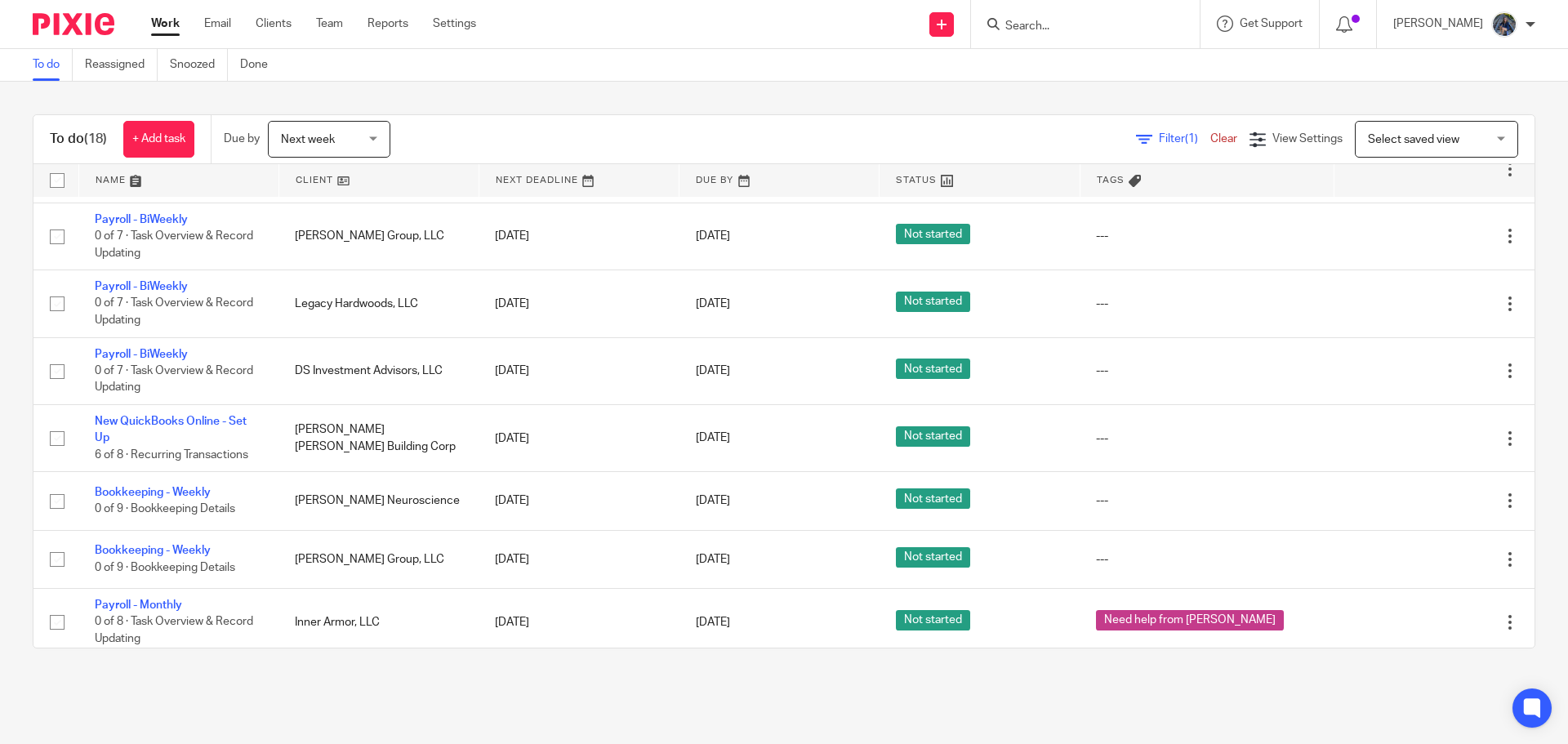
scroll to position [744, 0]
